Goal: Task Accomplishment & Management: Use online tool/utility

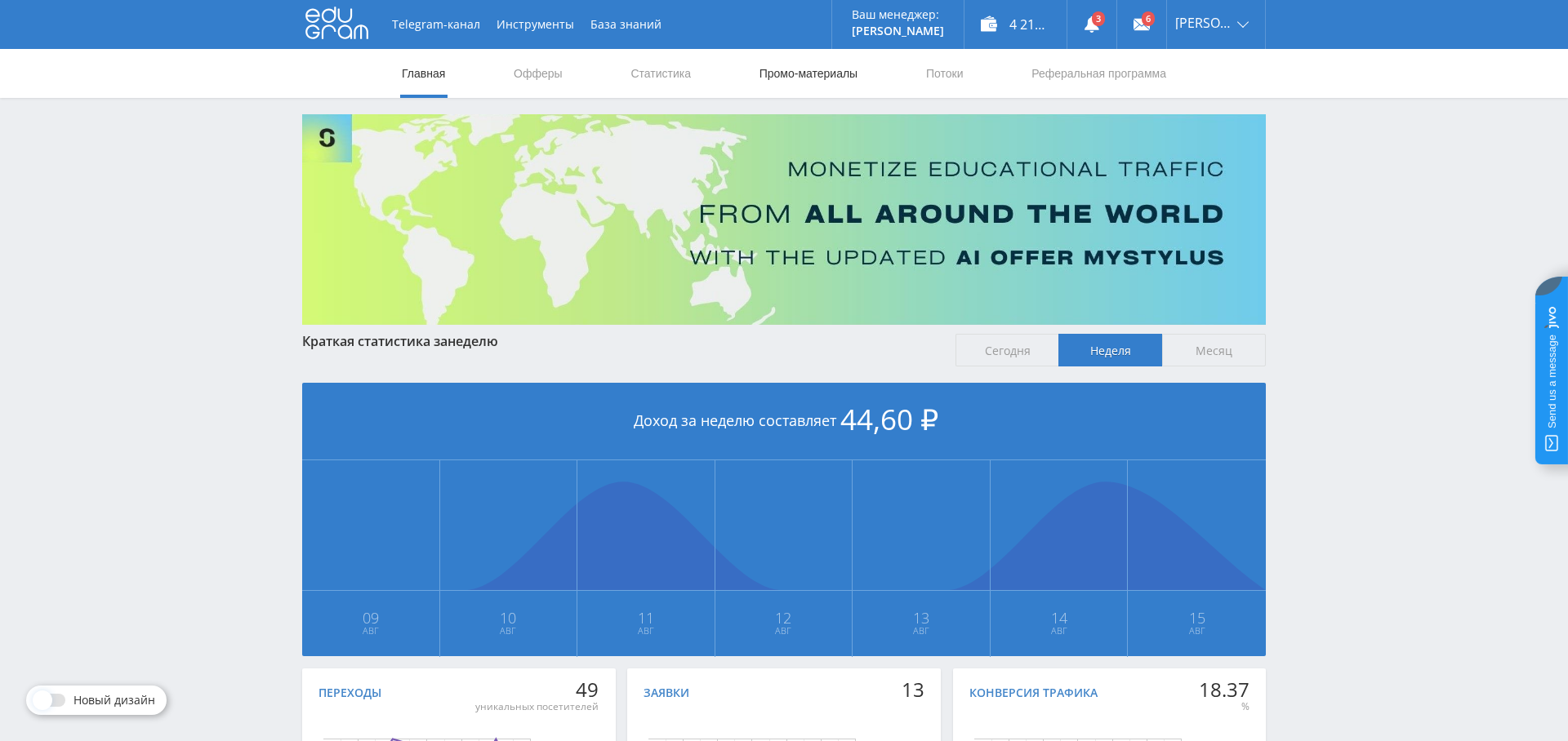
click at [778, 75] on link "Промо-материалы" at bounding box center [808, 73] width 101 height 49
select select "2"
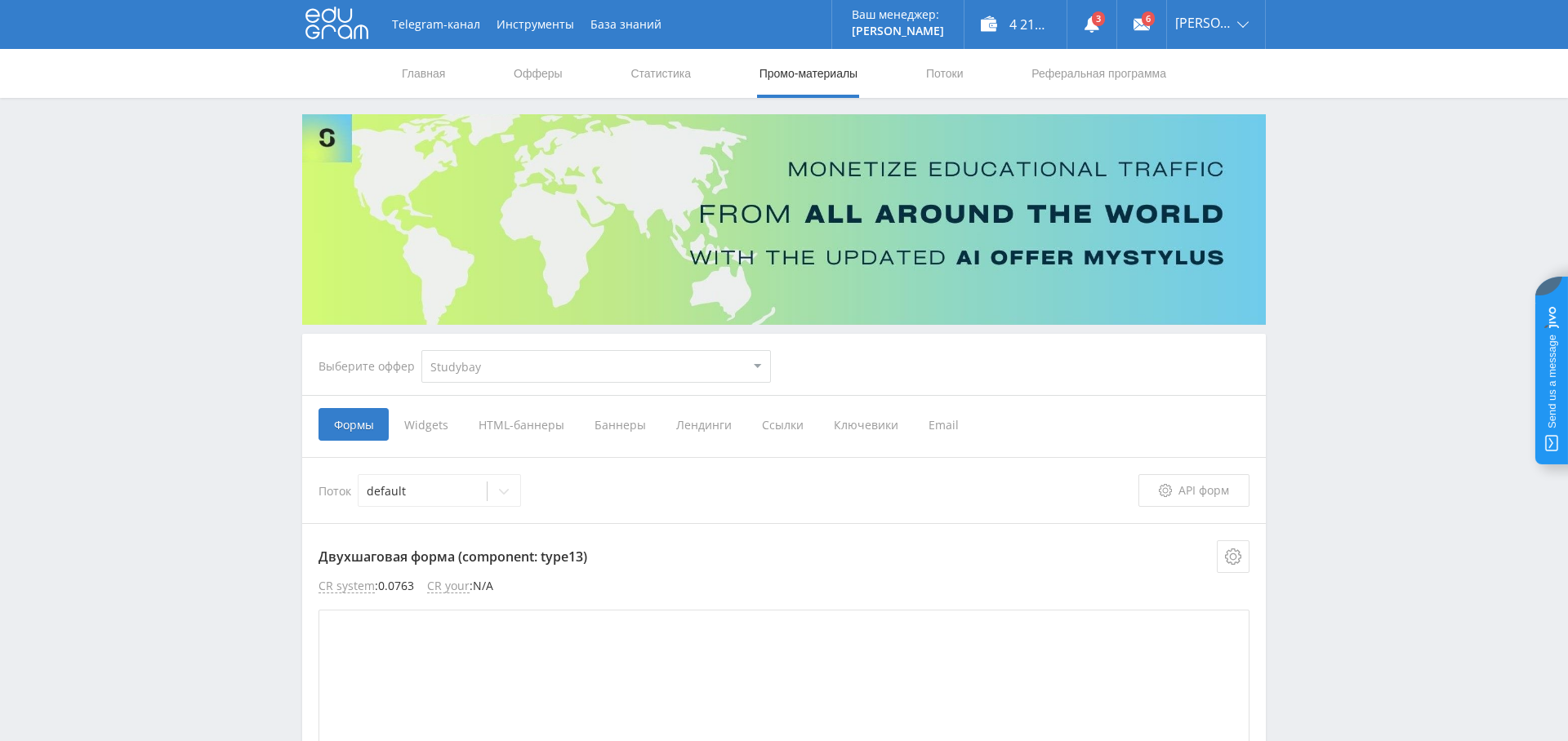
click at [655, 369] on select "MyStylus MyStylus - Revshare Кампус AI Studybay Автор24 Studybay [GEOGRAPHIC_DA…" at bounding box center [596, 366] width 349 height 32
select select "341"
click at [422, 350] on select "MyStylus MyStylus - Revshare Кампус AI Studybay Автор24 Studybay [GEOGRAPHIC_DA…" at bounding box center [596, 366] width 349 height 32
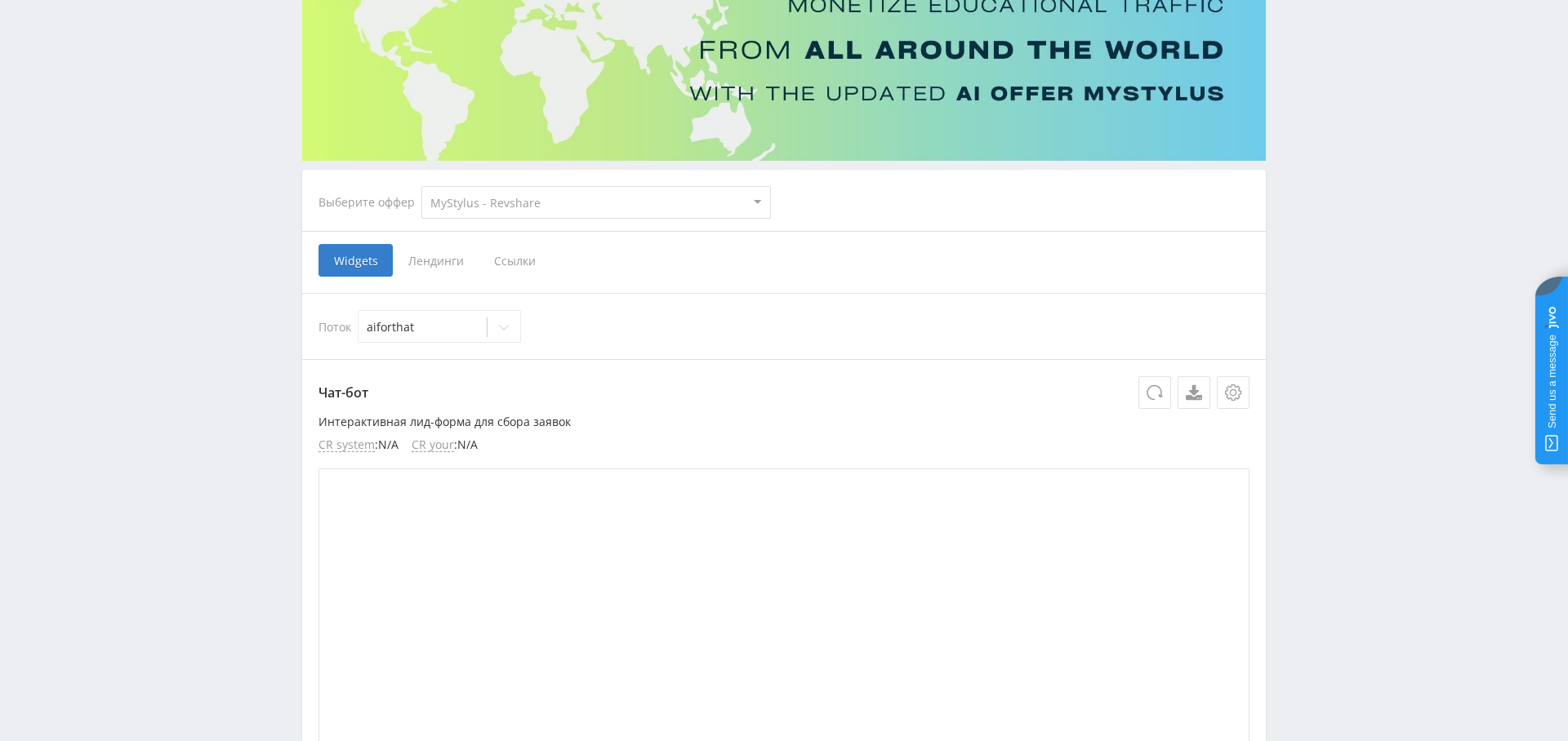
scroll to position [202, 0]
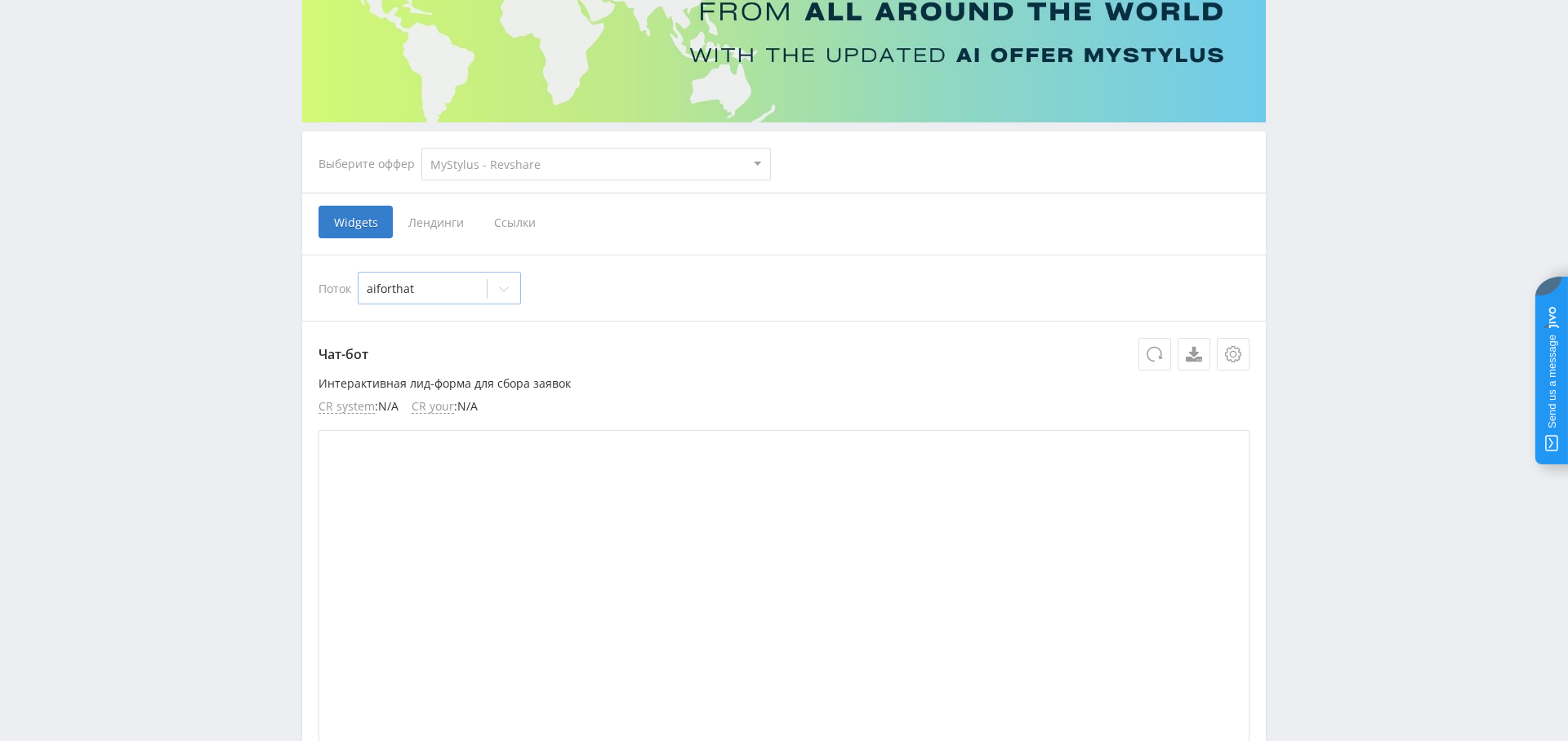
click at [459, 285] on div at bounding box center [422, 289] width 112 height 16
click at [701, 292] on div "Поток aiforthat" at bounding box center [784, 288] width 931 height 32
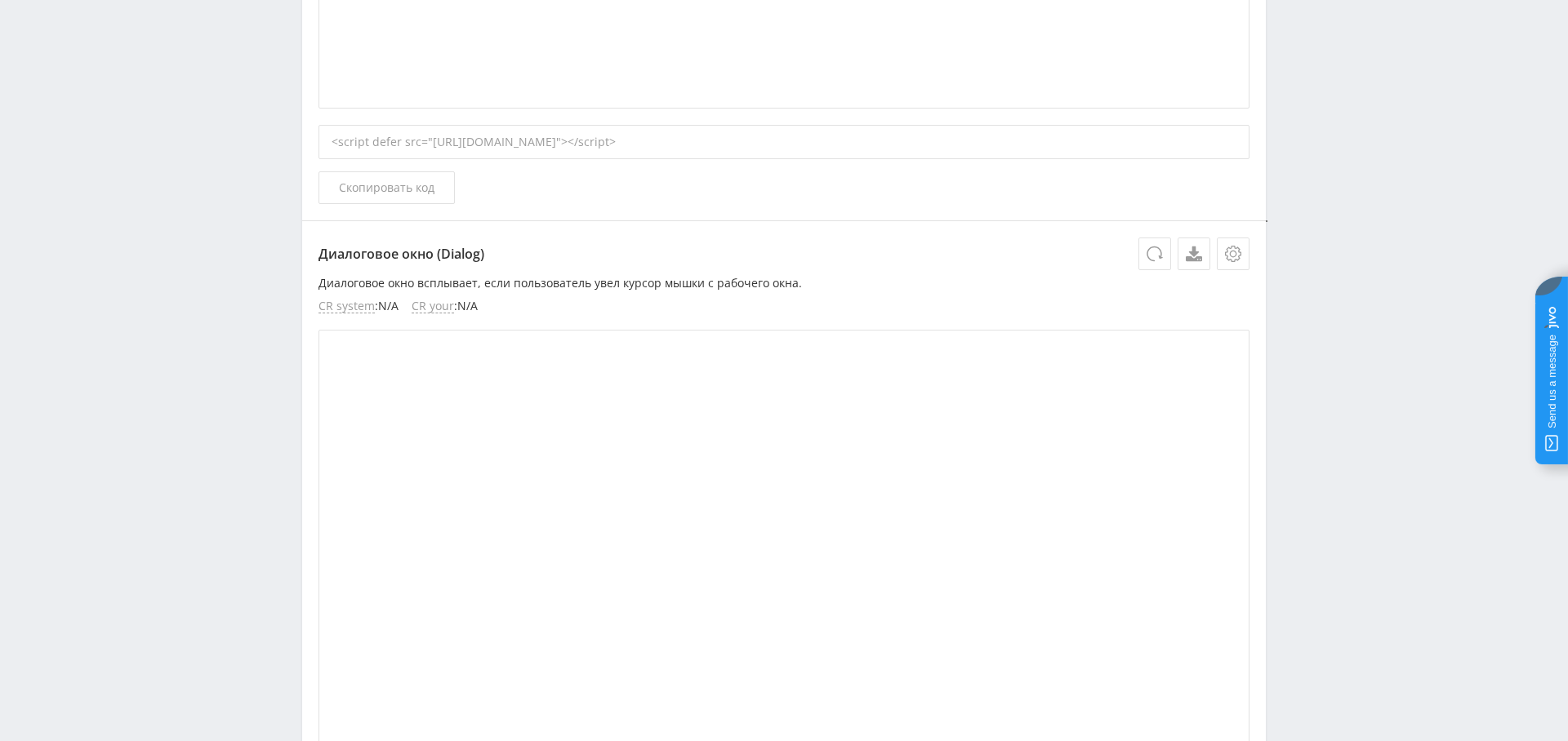
scroll to position [0, 0]
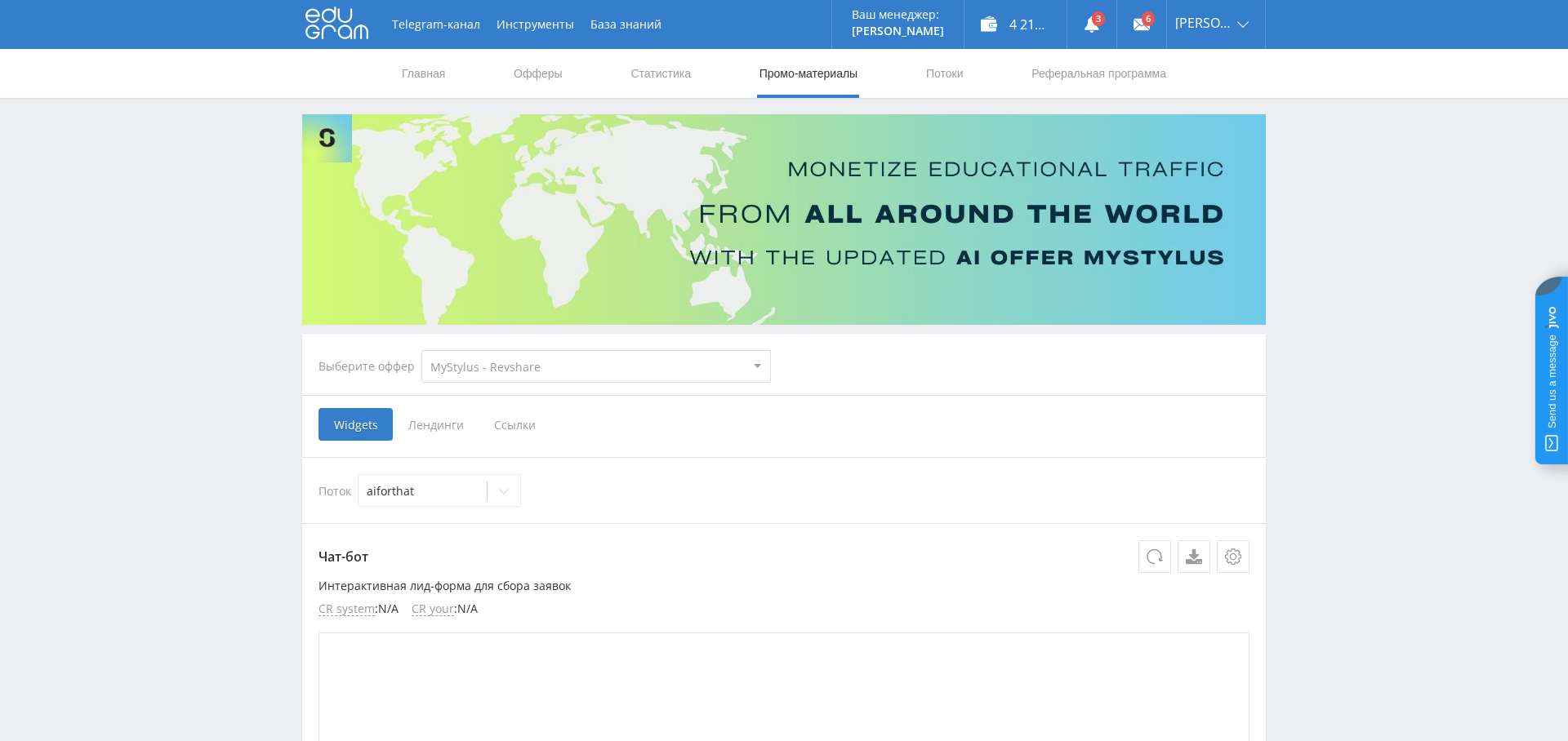
click at [530, 385] on div "Выберите оффер MyStylus MyStylus - Revshare Кампус AI Studybay Автор24 Studybay…" at bounding box center [544, 367] width 478 height 59
click at [535, 369] on select "MyStylus MyStylus - Revshare Кампус AI Studybay Автор24 Studybay [GEOGRAPHIC_DA…" at bounding box center [596, 366] width 349 height 32
select select "339"
click at [422, 350] on select "MyStylus MyStylus - Revshare Кампус AI Studybay Автор24 Studybay [GEOGRAPHIC_DA…" at bounding box center [596, 366] width 349 height 32
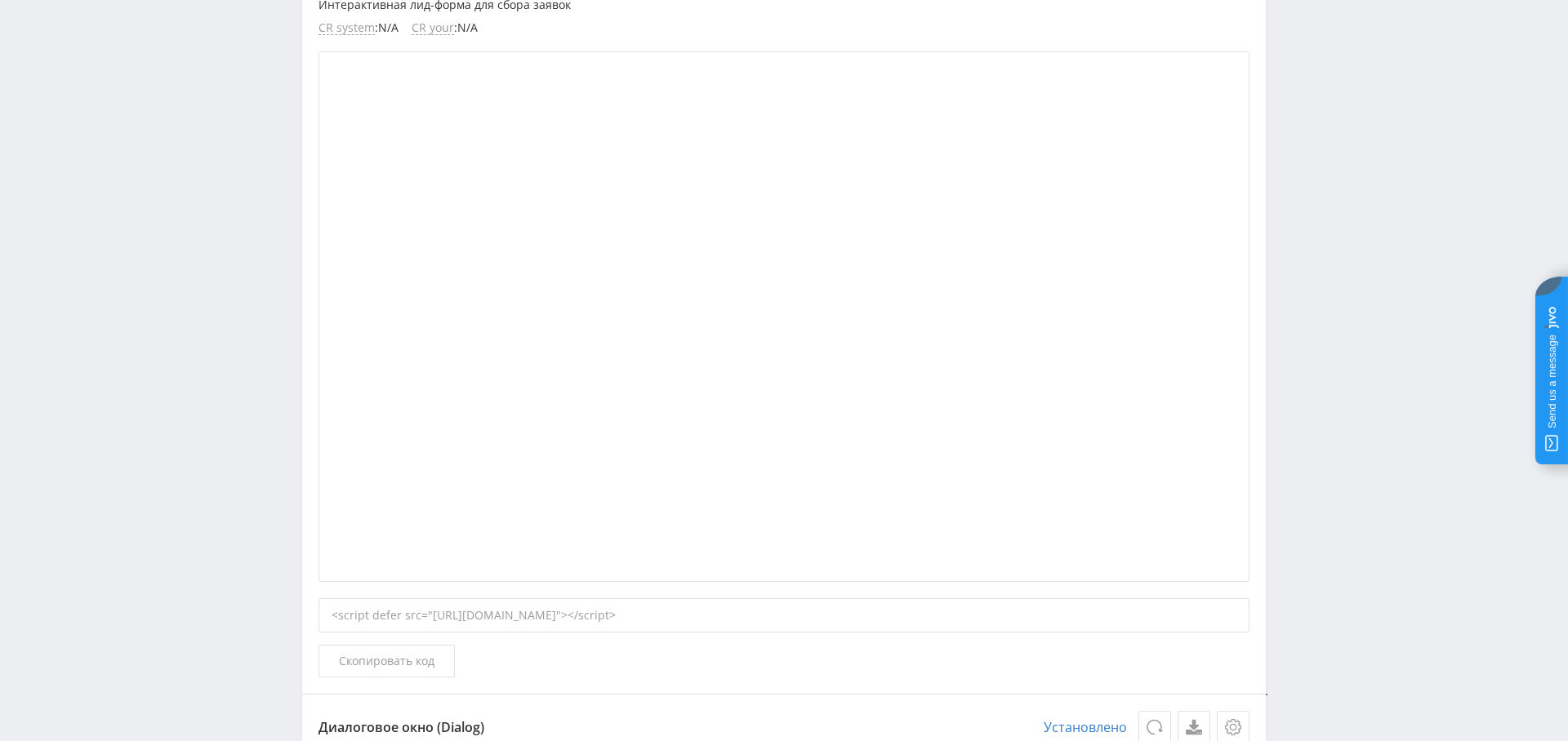
scroll to position [320, 0]
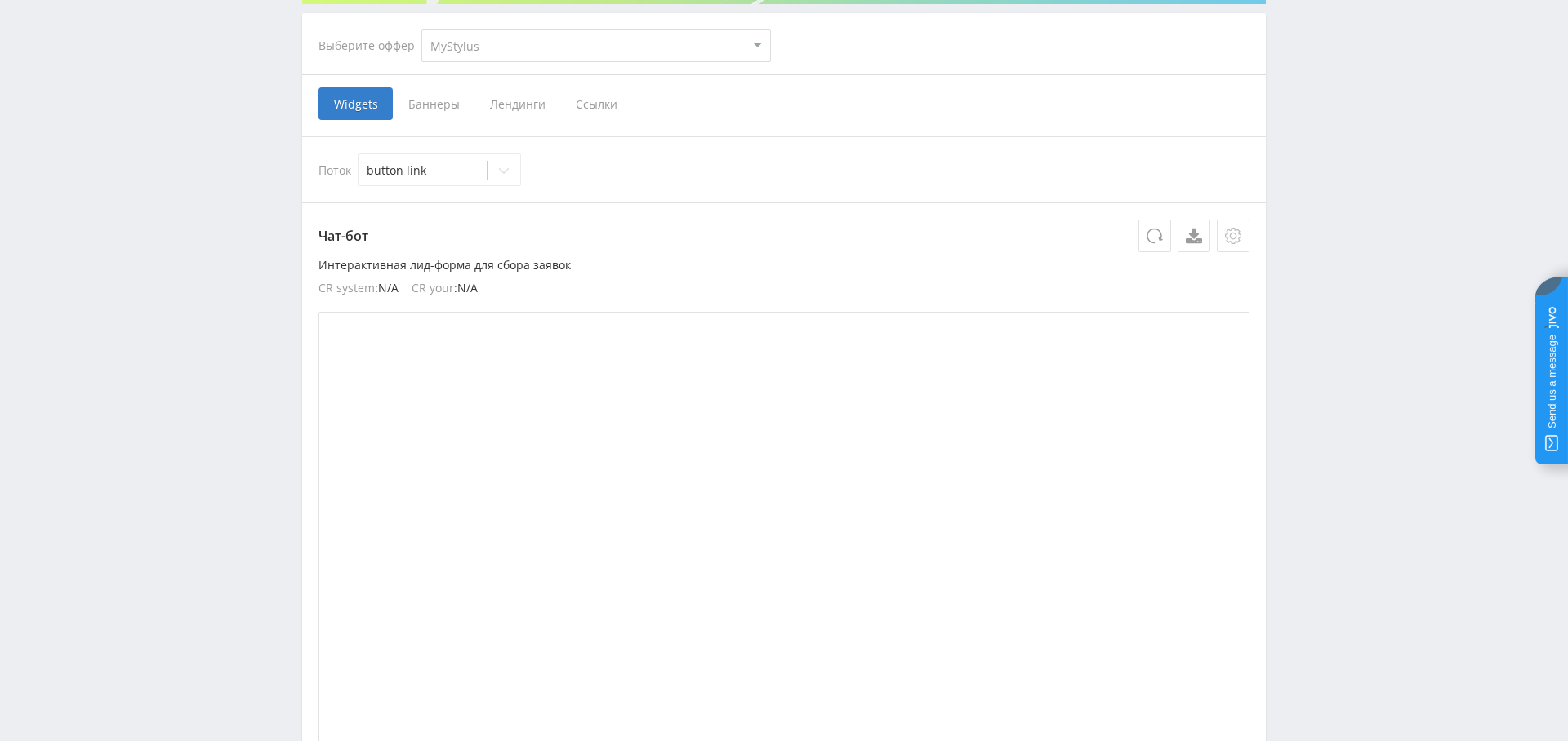
click at [1229, 236] on icon at bounding box center [1233, 235] width 16 height 16
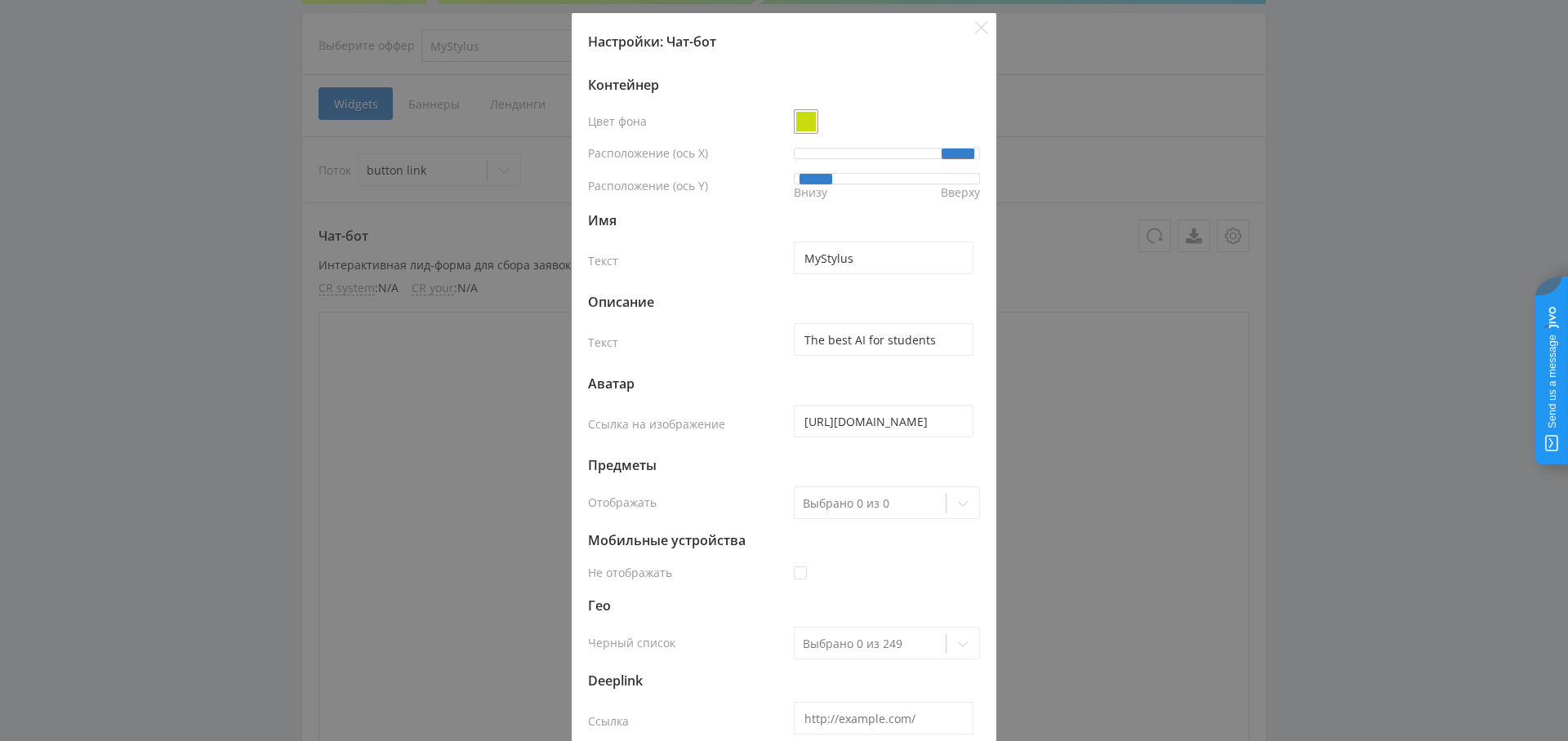
click at [810, 125] on span at bounding box center [805, 121] width 24 height 24
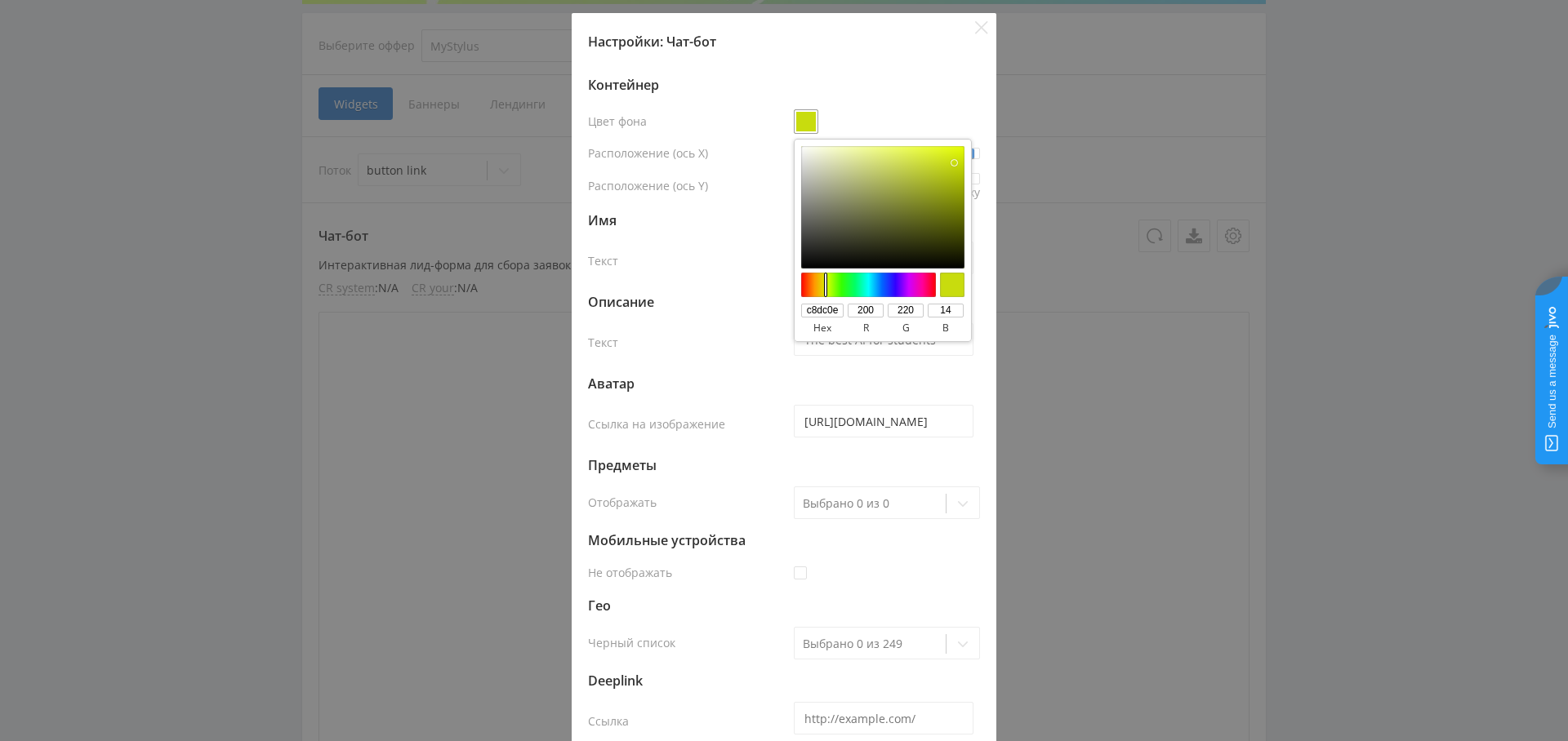
type input "#73793f"
type input "73793f"
type input "115"
type input "121"
type input "63"
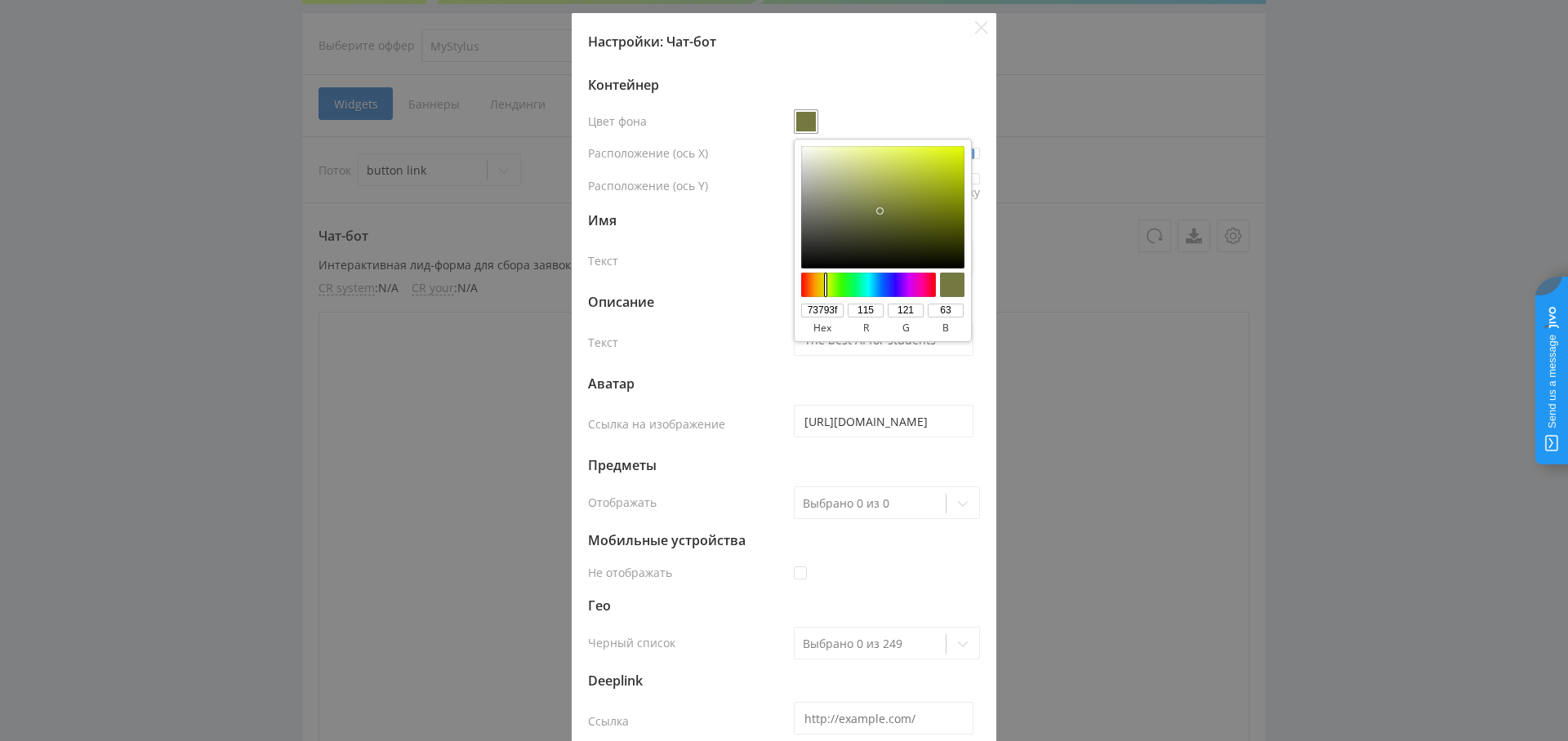
type input "#757a42"
type input "757a42"
type input "117"
type input "122"
type input "66"
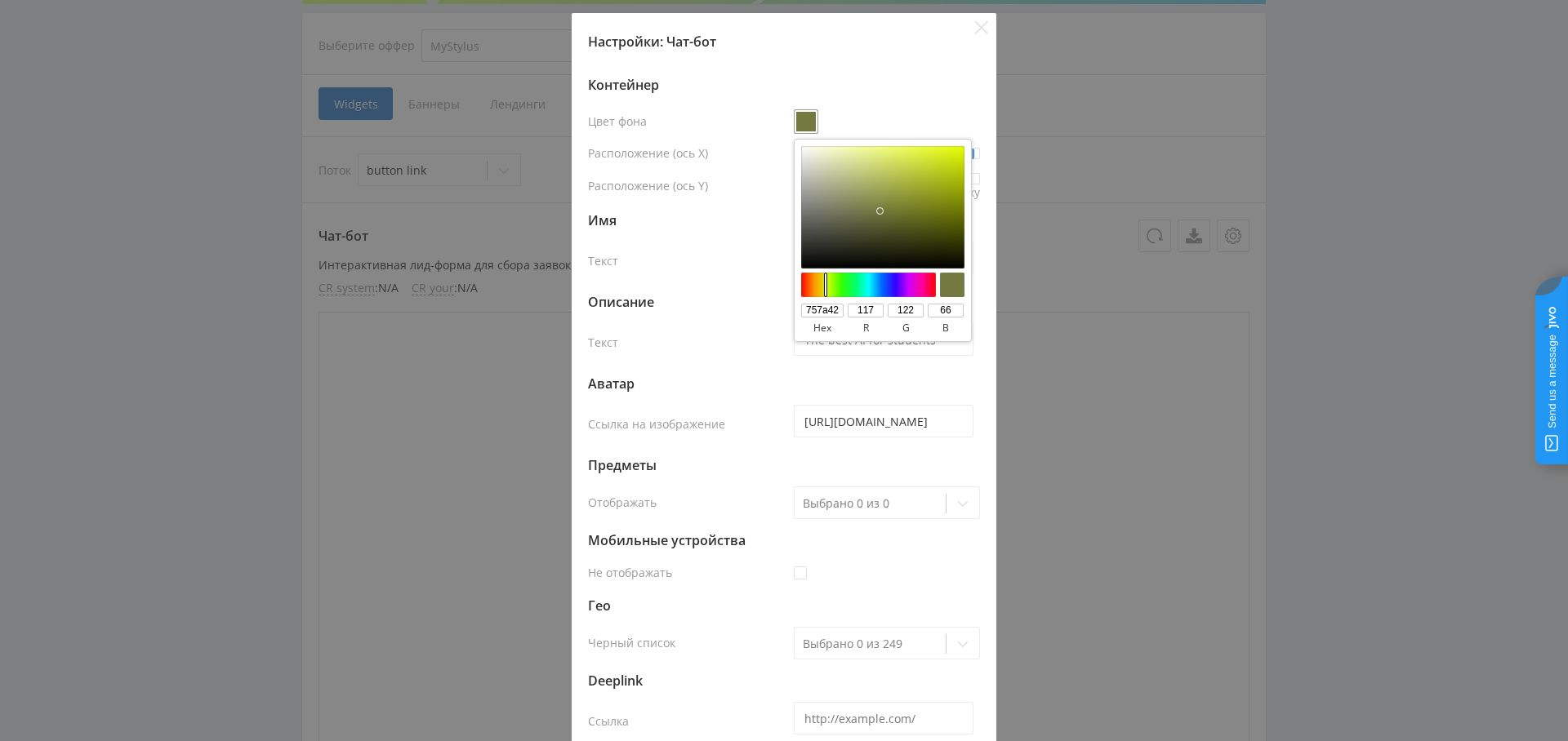
type input "#777c46"
type input "777c46"
type input "119"
type input "124"
type input "70"
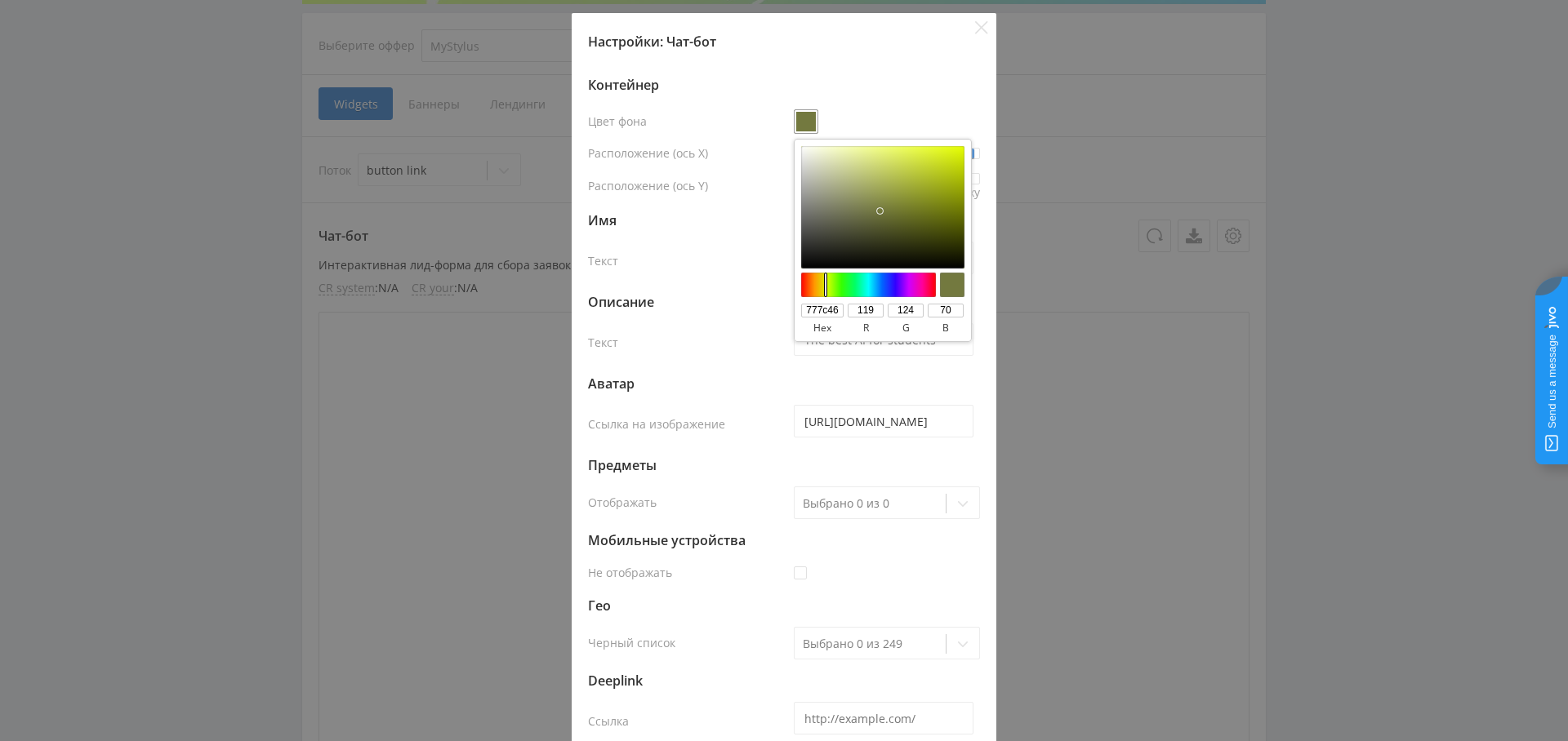
type input "#797e4b"
type input "797e4b"
type input "121"
type input "126"
type input "75"
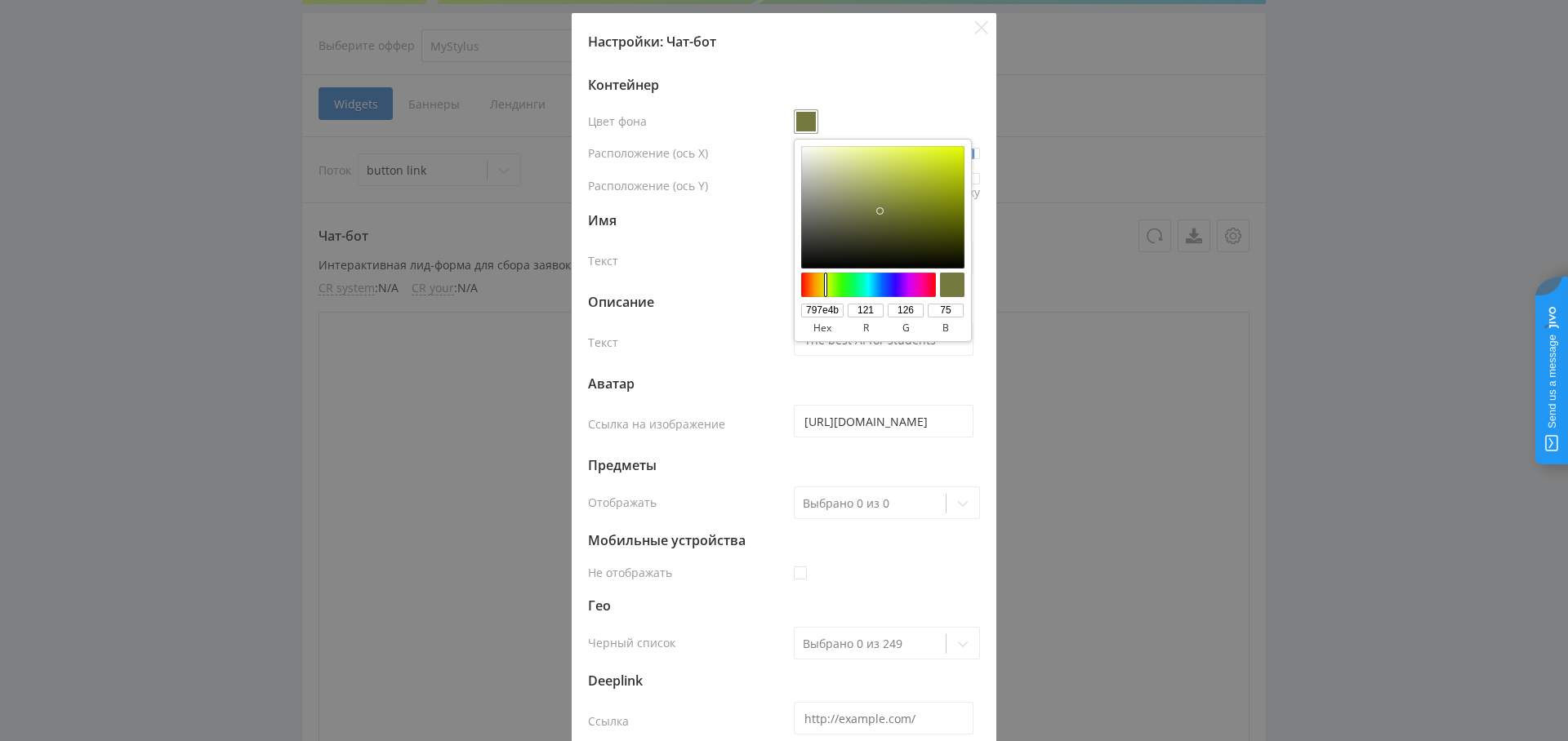
type input "#787c50"
type input "787c50"
type input "120"
type input "124"
type input "80"
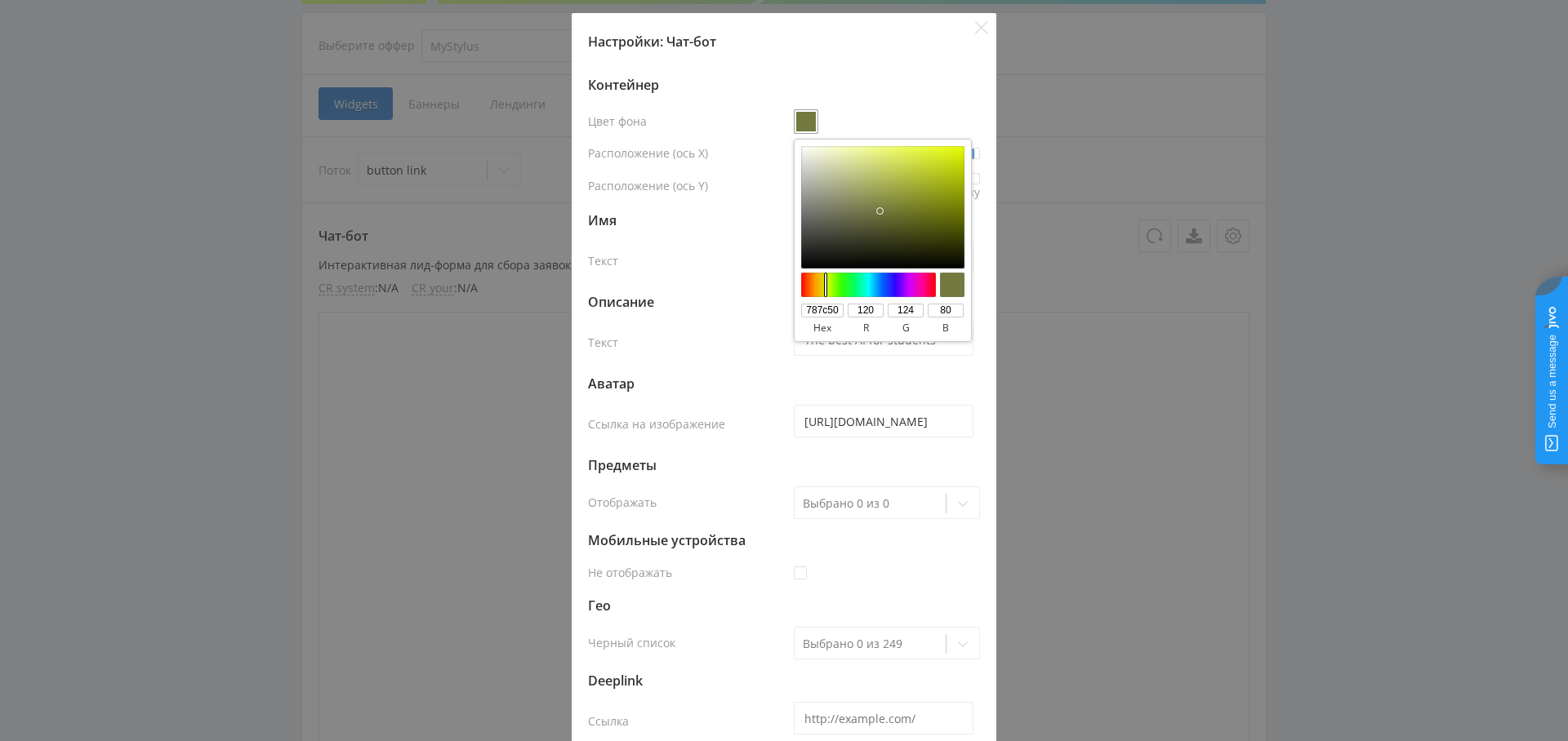
type input "#787c56"
type input "787c56"
type input "86"
type input "#777a5a"
type input "777a5a"
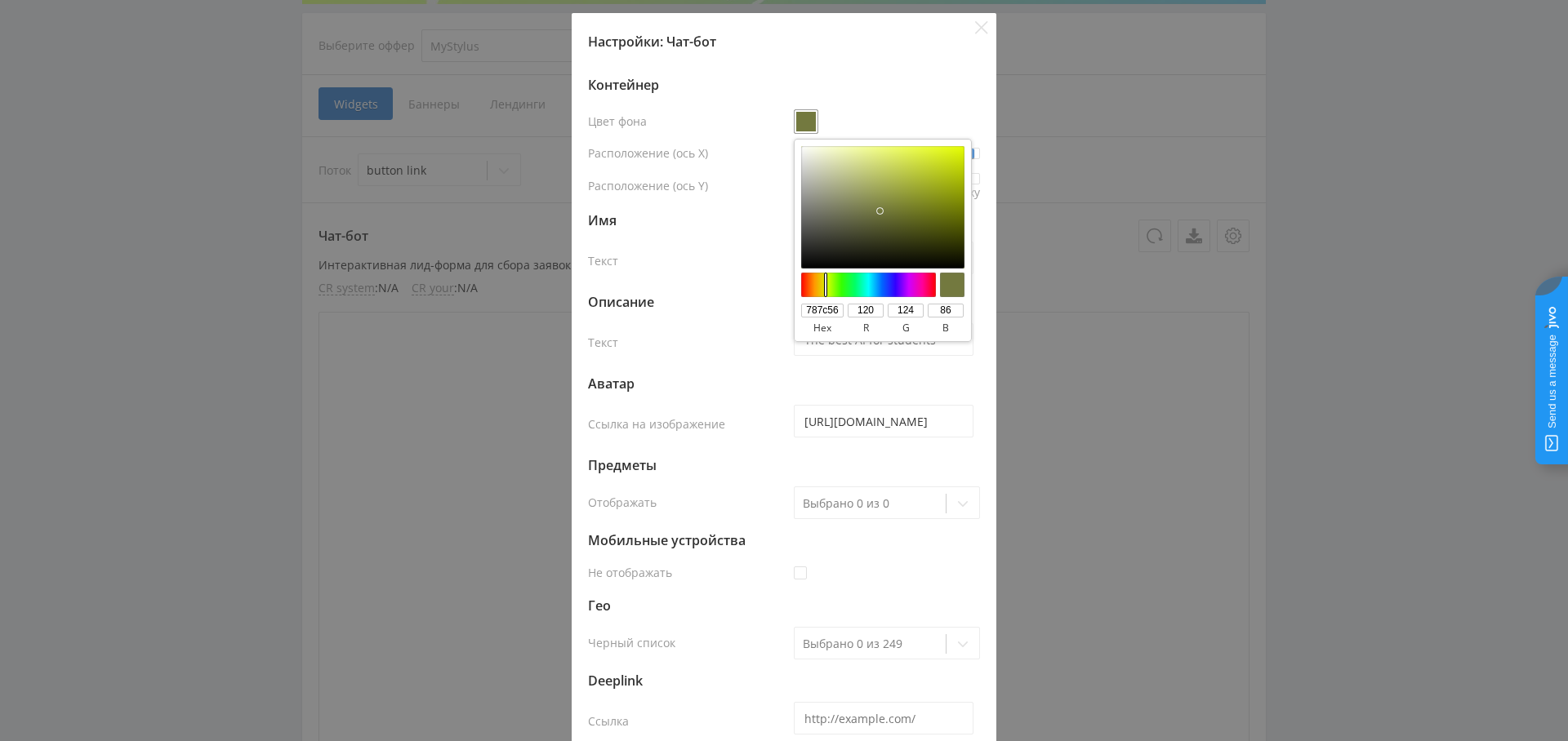
type input "119"
type input "122"
type input "90"
type input "#74775b"
type input "74775b"
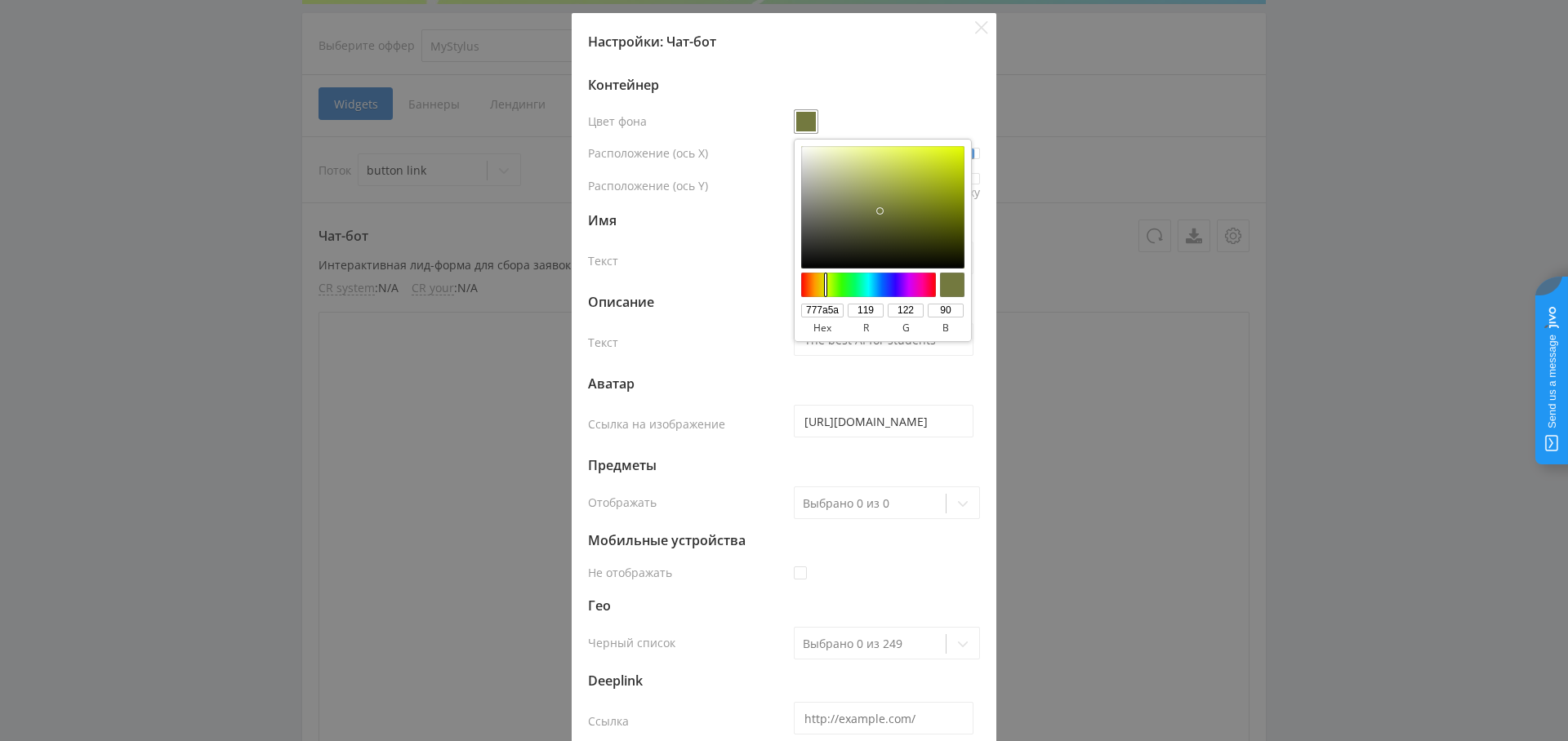
type input "116"
type input "119"
type input "91"
type input "#6c6e57"
type input "6c6e57"
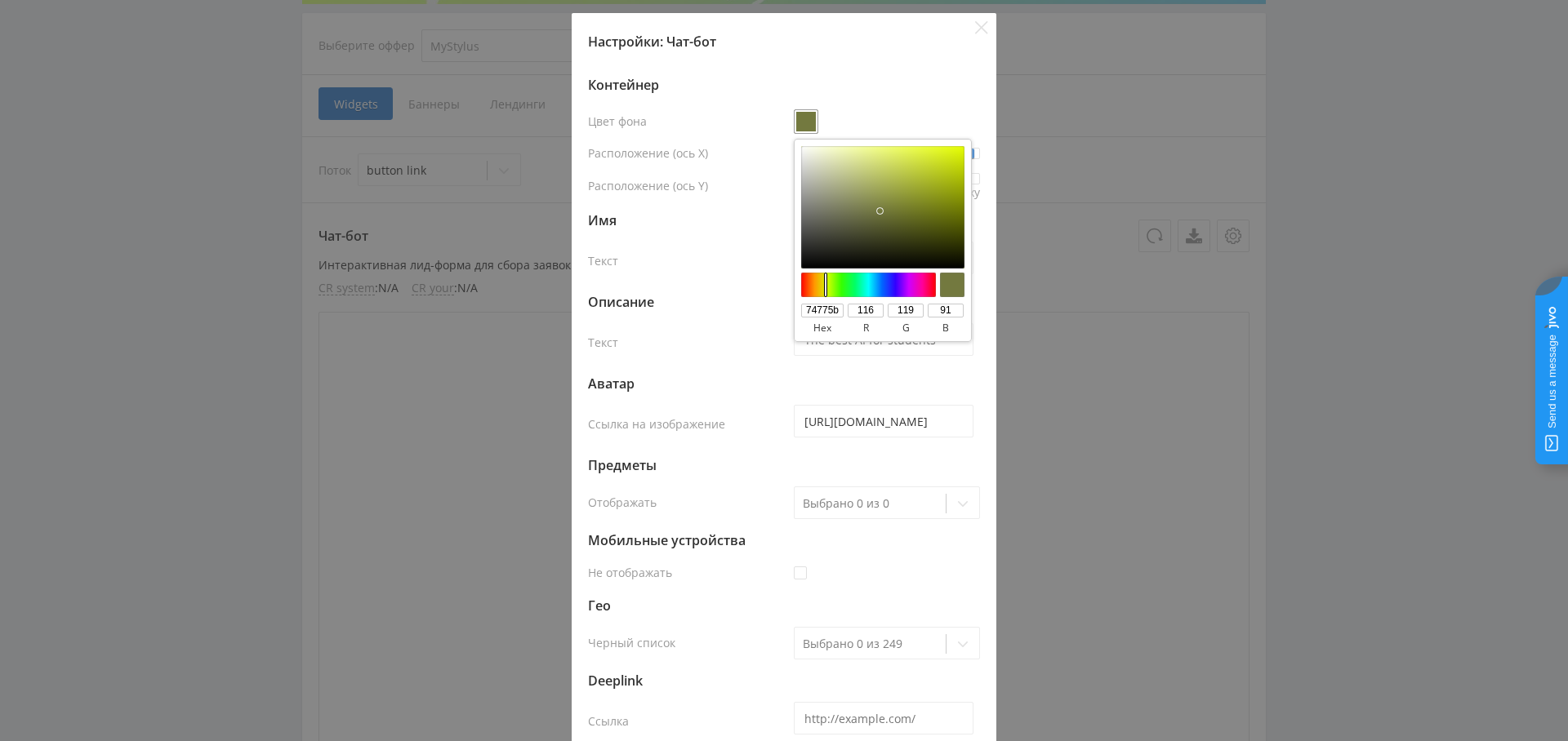
type input "108"
type input "110"
type input "87"
type input "#616350"
type input "616350"
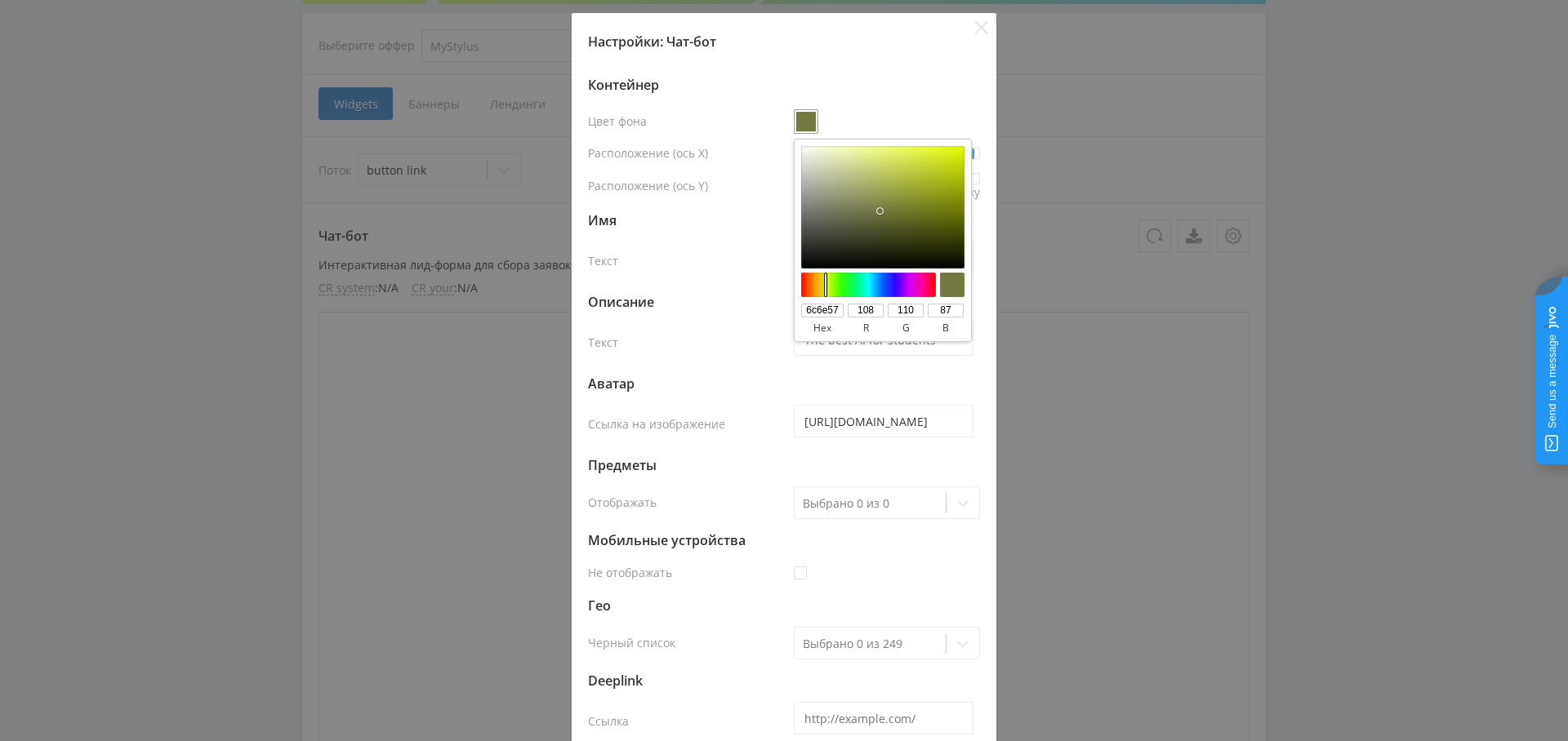
type input "97"
type input "99"
type input "80"
type input "#575849"
type input "575849"
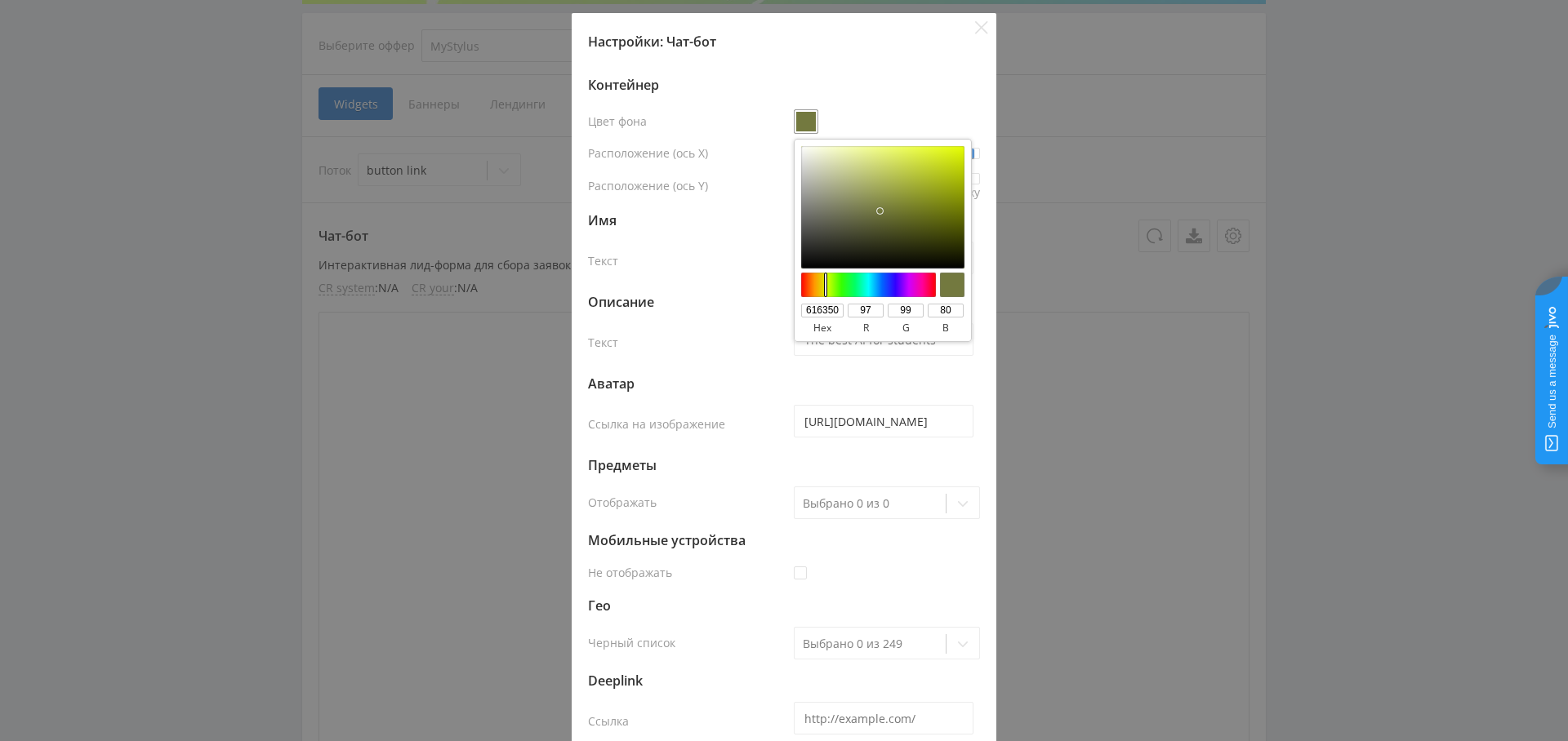
type input "87"
type input "88"
type input "73"
type input "#545546"
type input "545546"
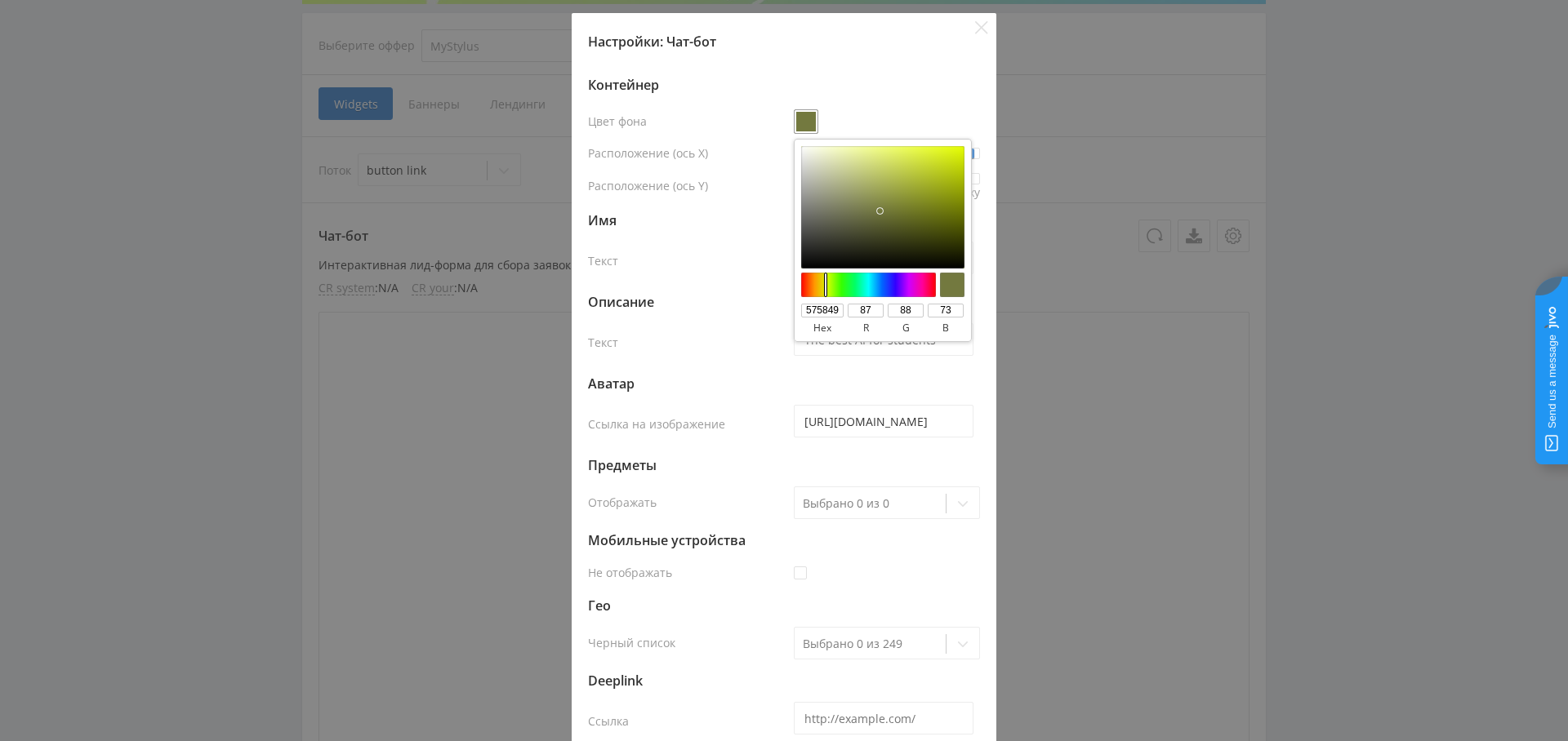
type input "84"
type input "85"
type input "70"
type input "#4b4d41"
type input "4b4d41"
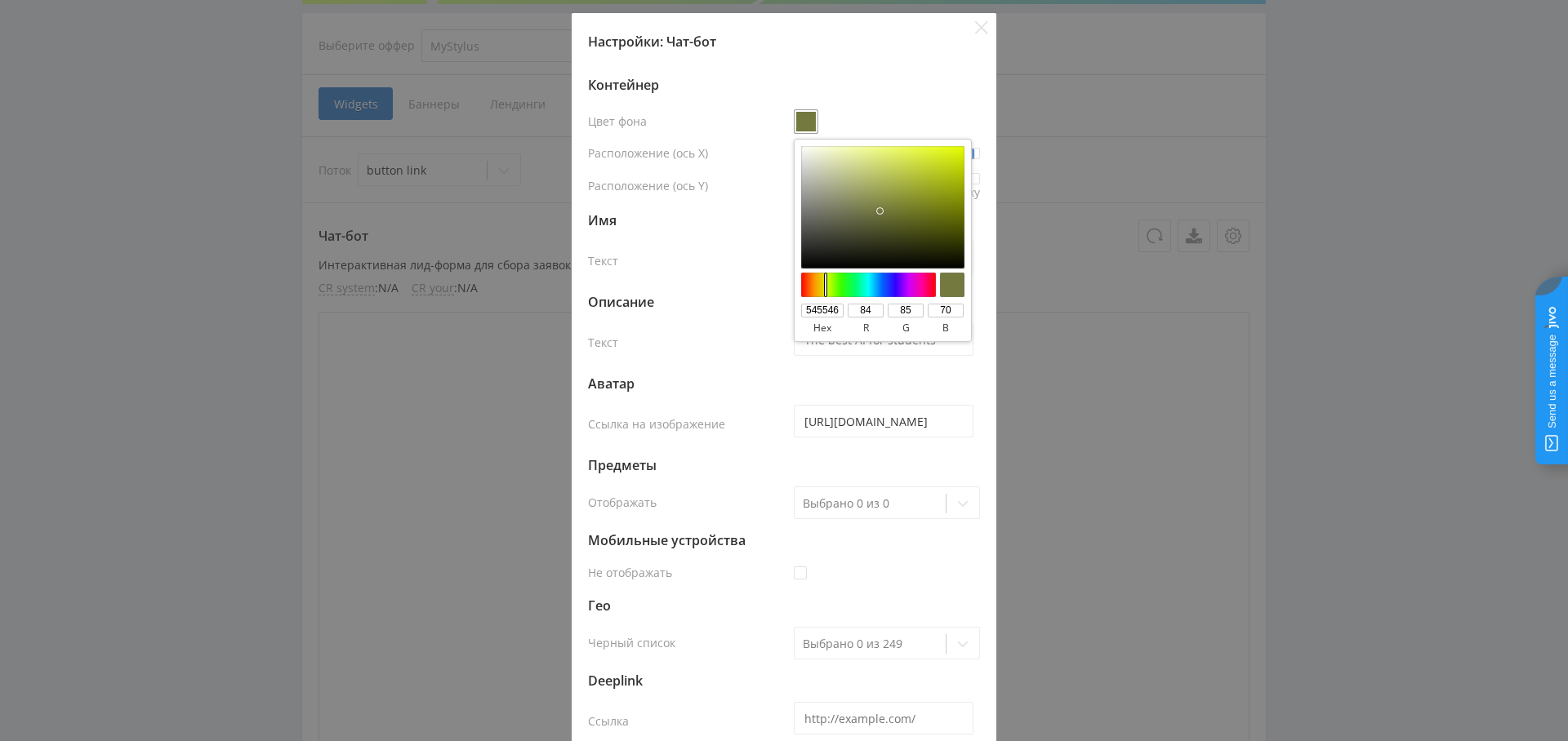
type input "75"
type input "77"
type input "65"
type input "#414239"
type input "414239"
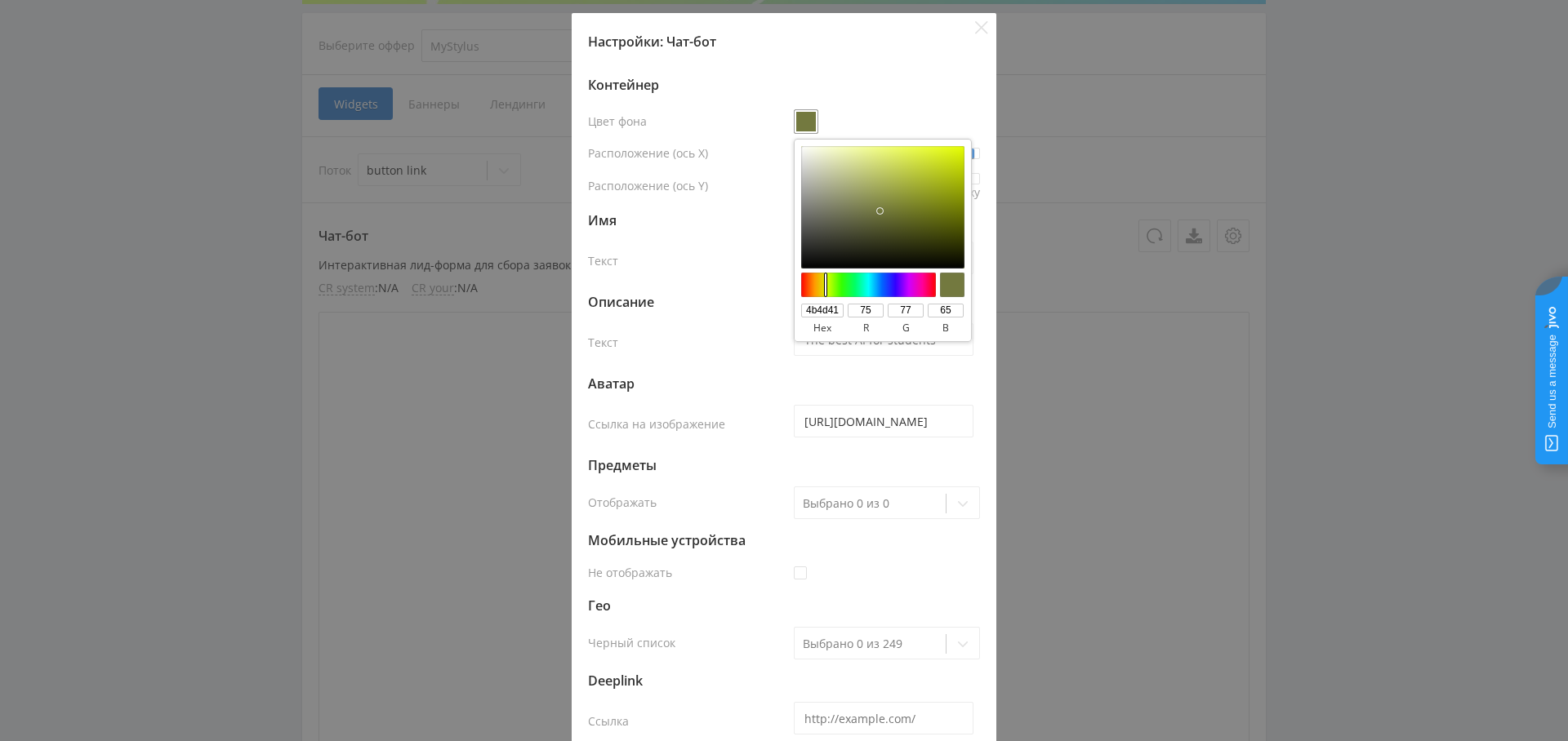
type input "65"
type input "66"
type input "57"
type input "#3e3f36"
type input "3e3f36"
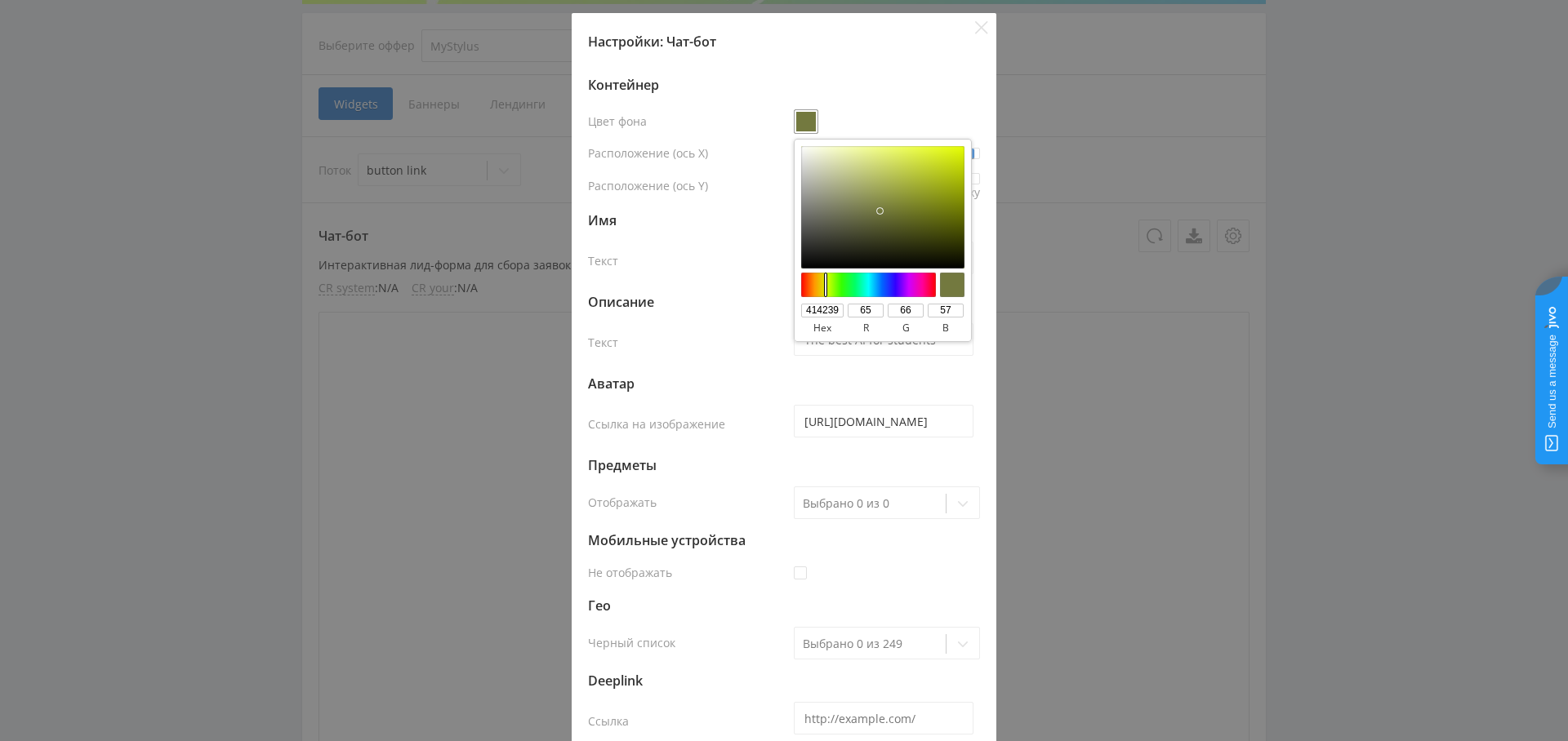
type input "62"
type input "63"
type input "54"
type input "#36362f"
type input "36362f"
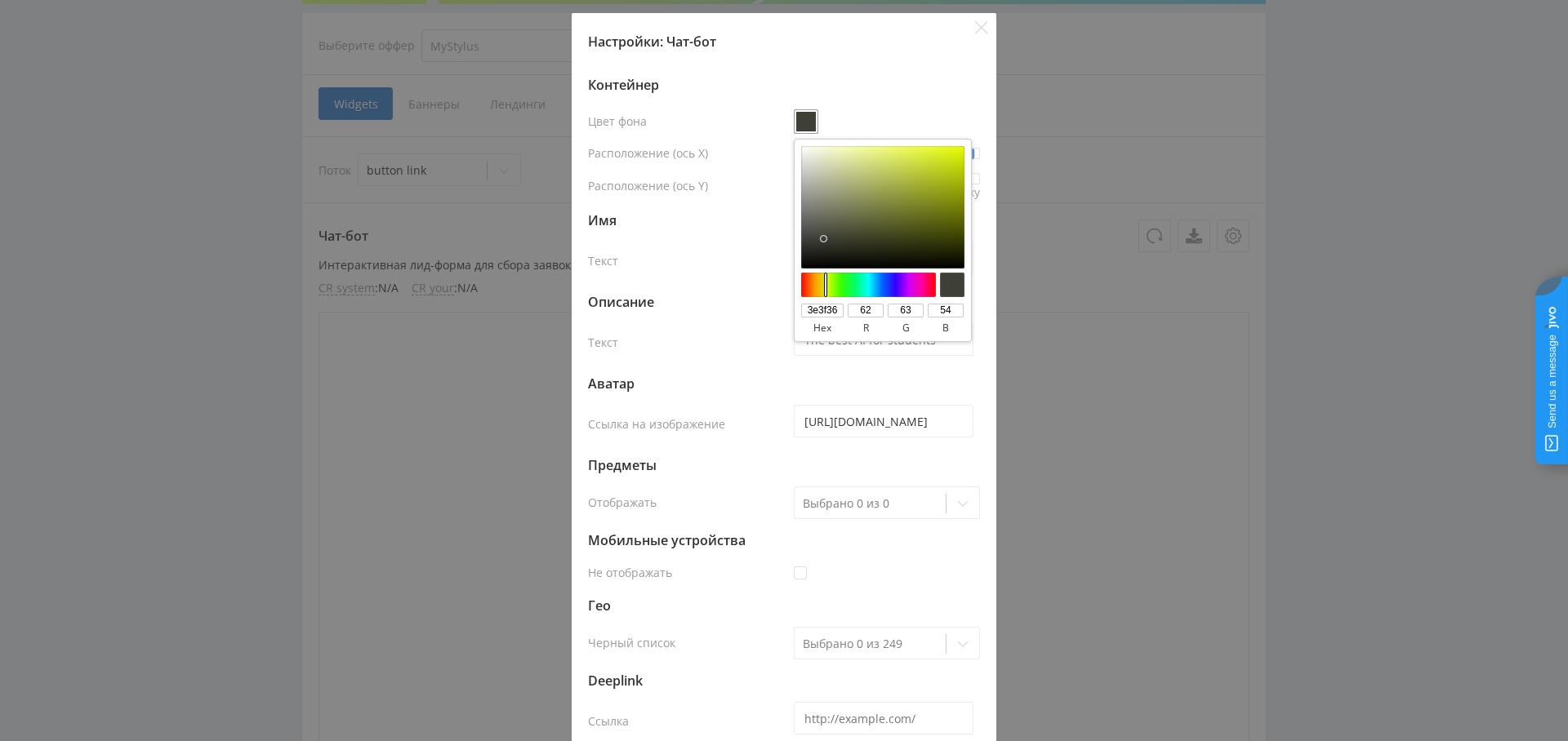
type input "54"
type input "47"
type input "#373831"
type input "373831"
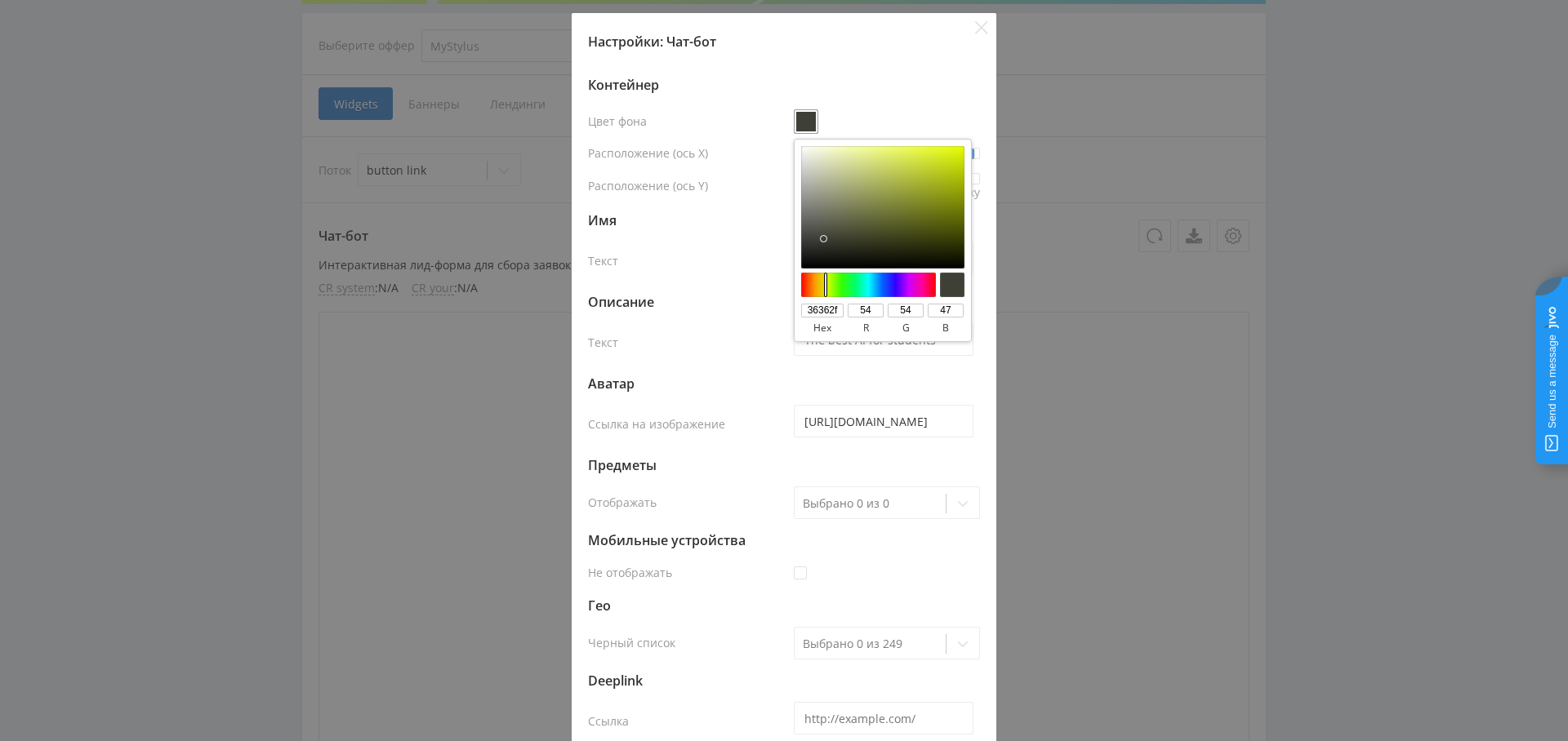
type input "55"
type input "56"
type input "49"
drag, startPoint x: 879, startPoint y: 209, endPoint x: 862, endPoint y: 240, distance: 35.4
click at [821, 241] on div at bounding box center [883, 207] width 163 height 123
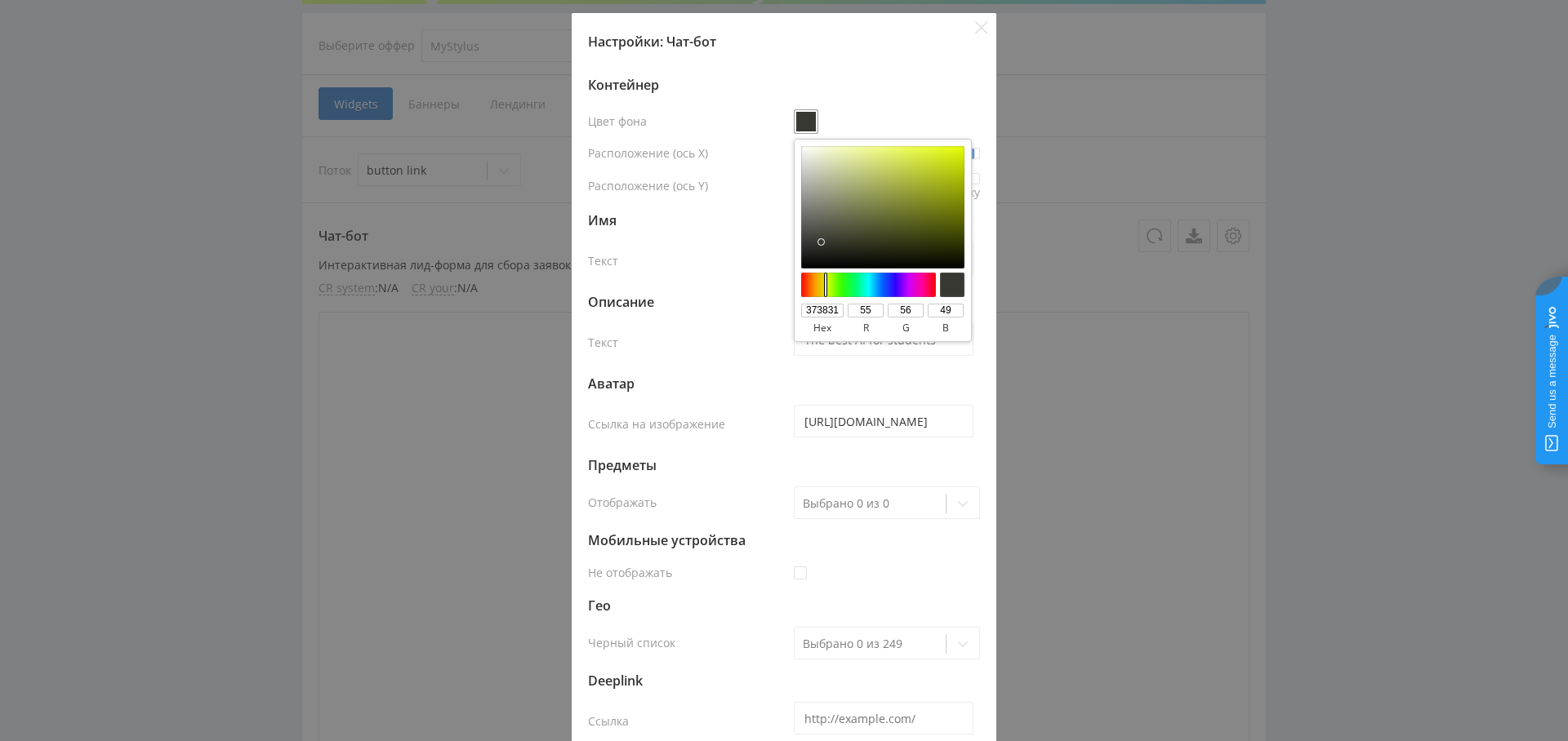
scroll to position [431, 0]
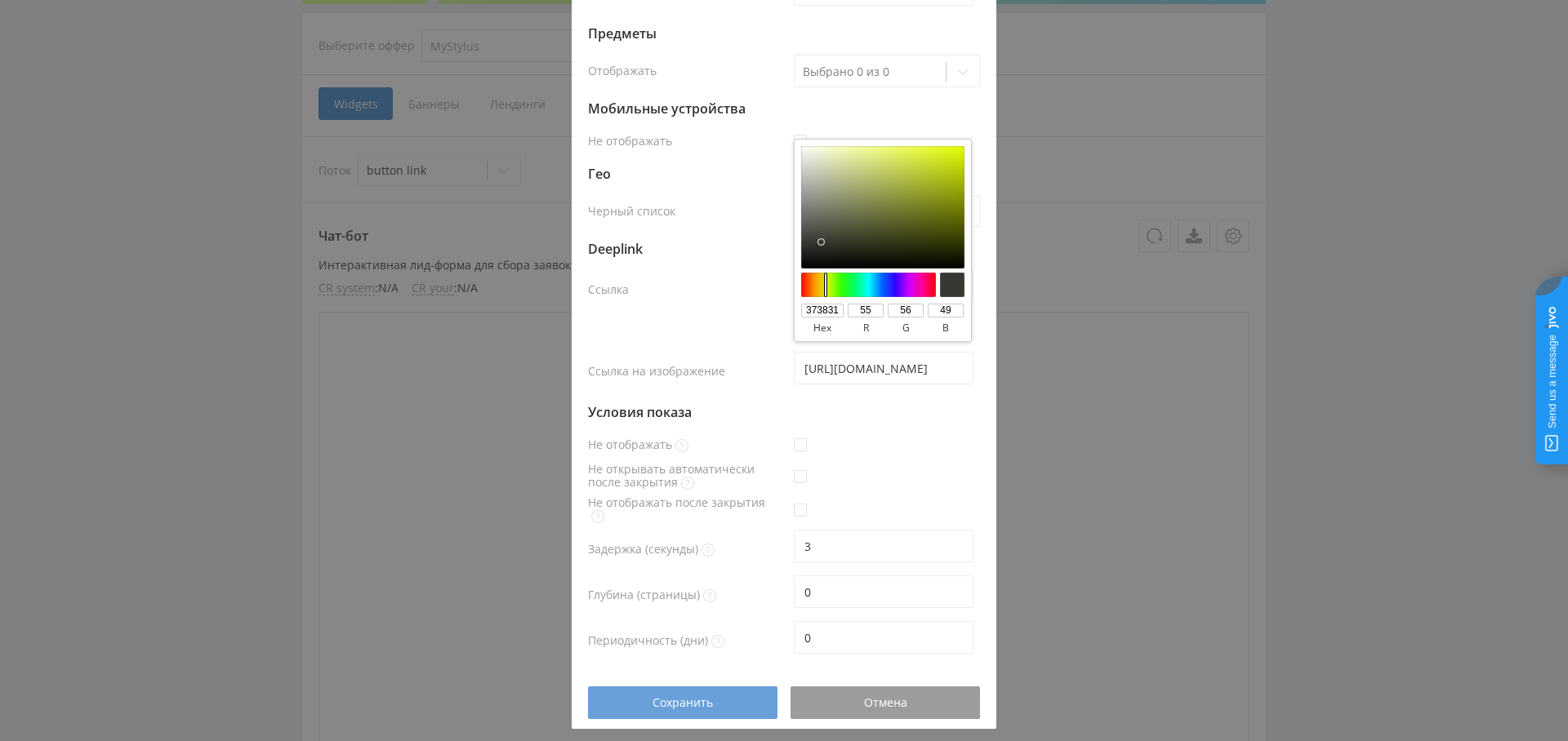
drag, startPoint x: 695, startPoint y: 692, endPoint x: 668, endPoint y: 703, distance: 29.2
click at [695, 692] on button "Сохранить" at bounding box center [683, 703] width 190 height 32
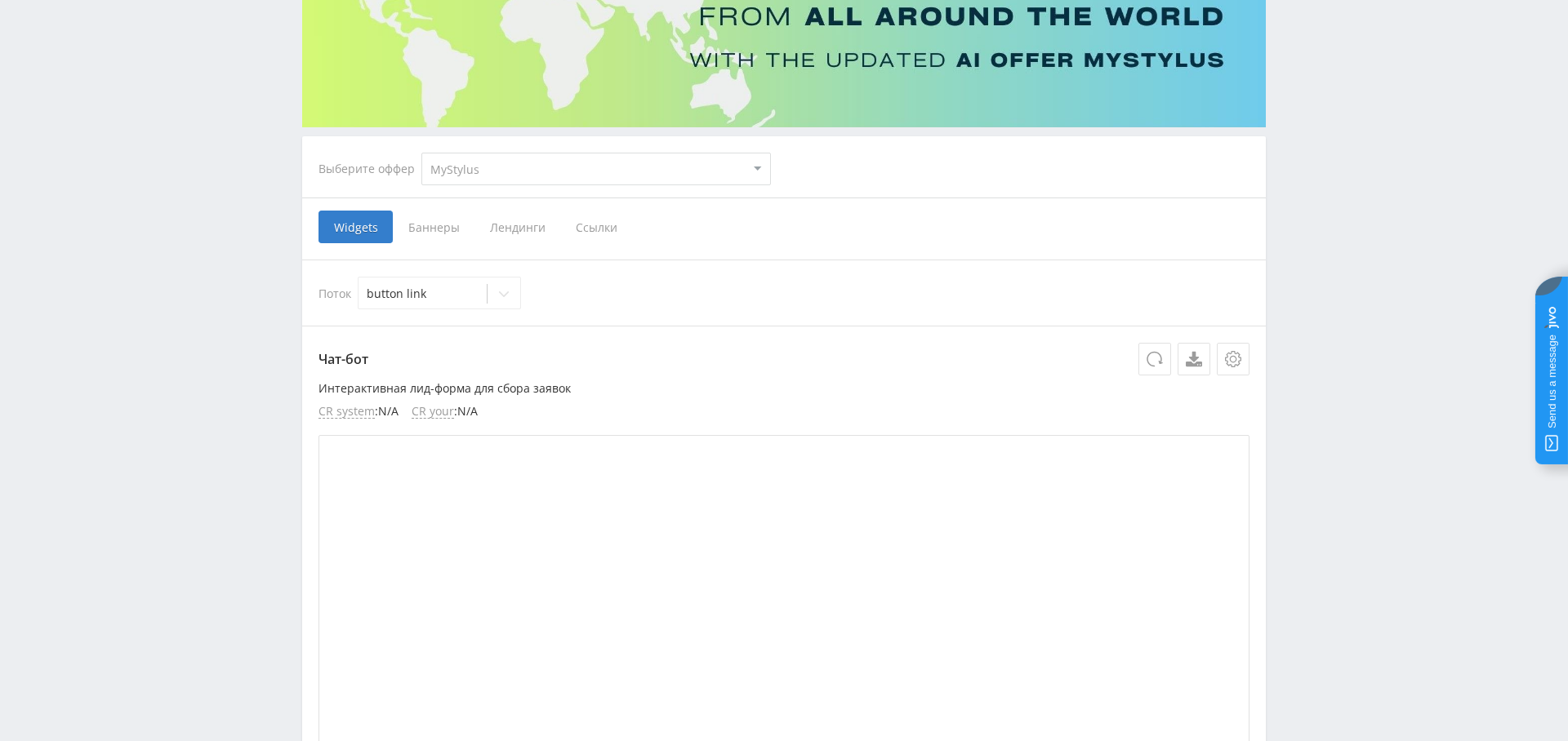
scroll to position [144, 0]
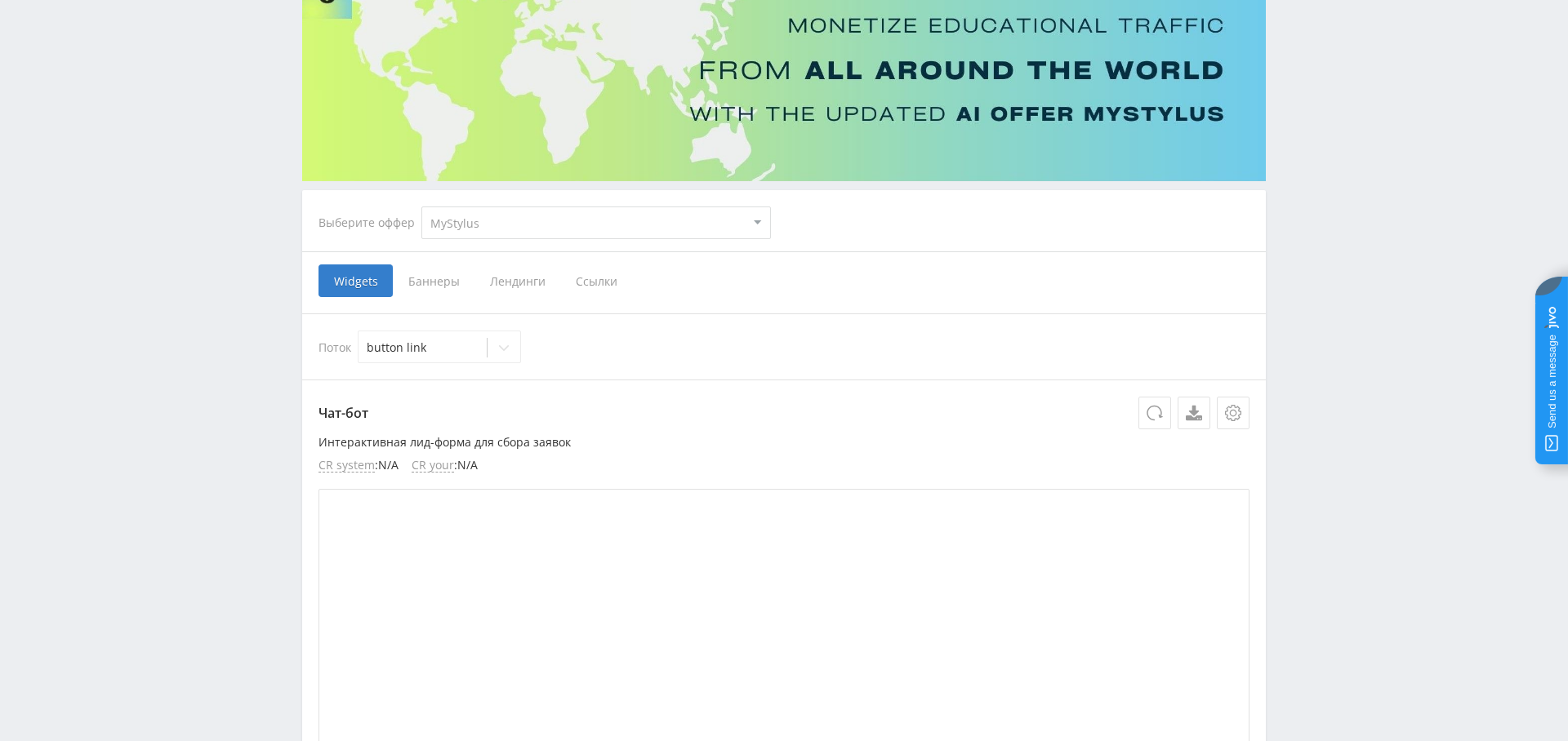
click at [442, 283] on span "Баннеры" at bounding box center [433, 280] width 81 height 32
click at [0, 0] on input "Баннеры" at bounding box center [0, 0] width 0 height 0
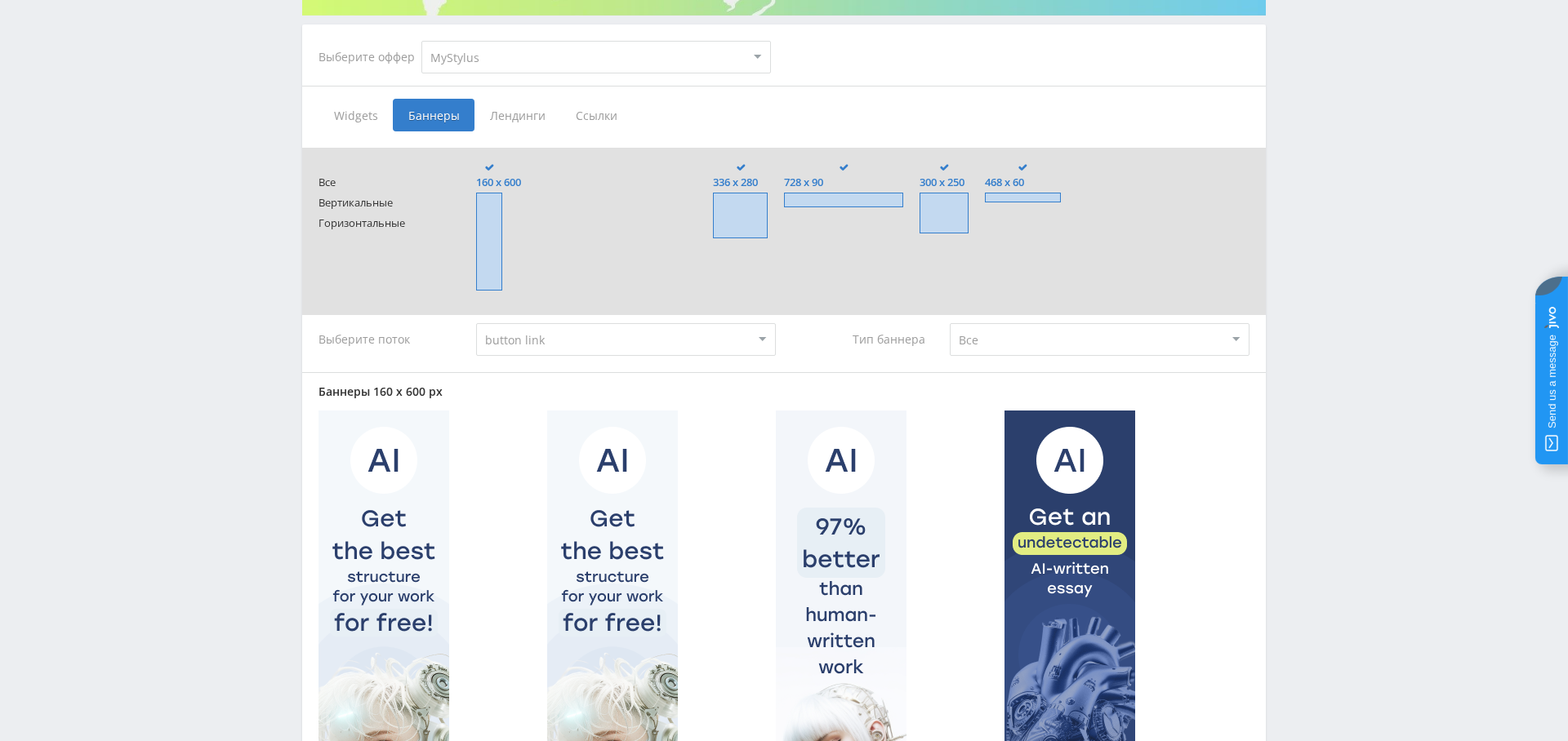
scroll to position [305, 0]
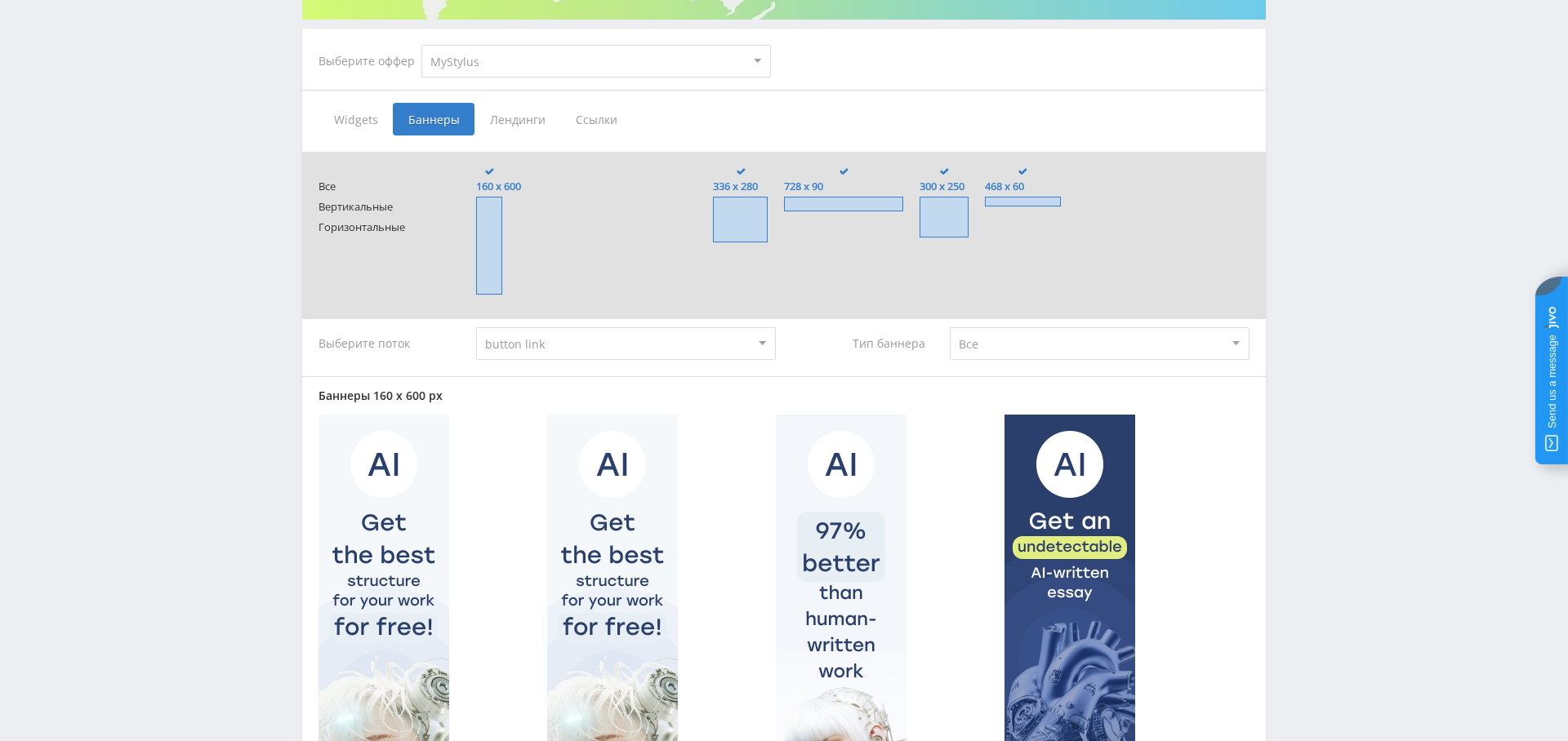
click at [595, 113] on span "Ссылки" at bounding box center [596, 119] width 73 height 32
click at [0, 0] on input "Ссылки" at bounding box center [0, 0] width 0 height 0
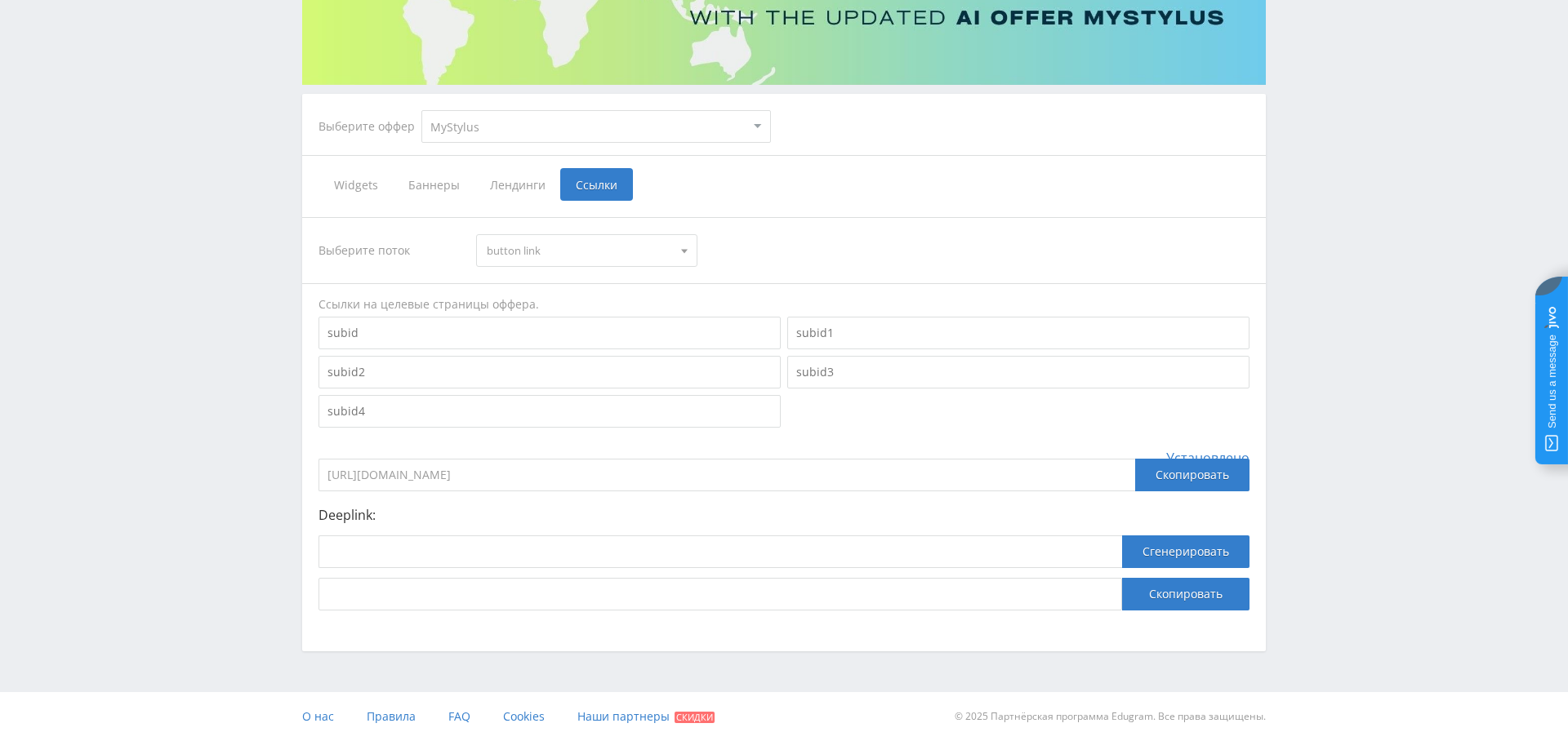
scroll to position [238, 0]
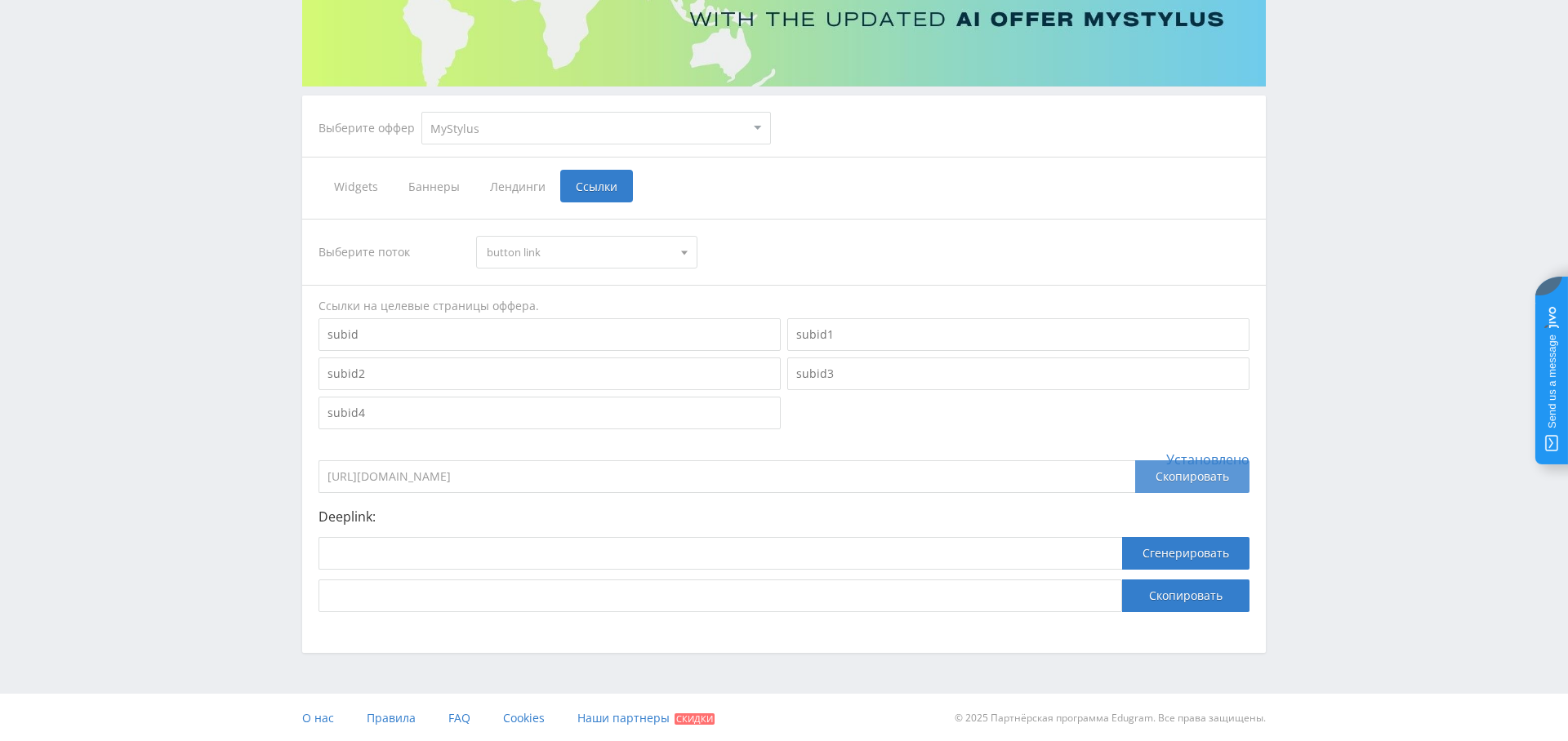
click at [1212, 473] on div "Скопировать" at bounding box center [1193, 476] width 115 height 32
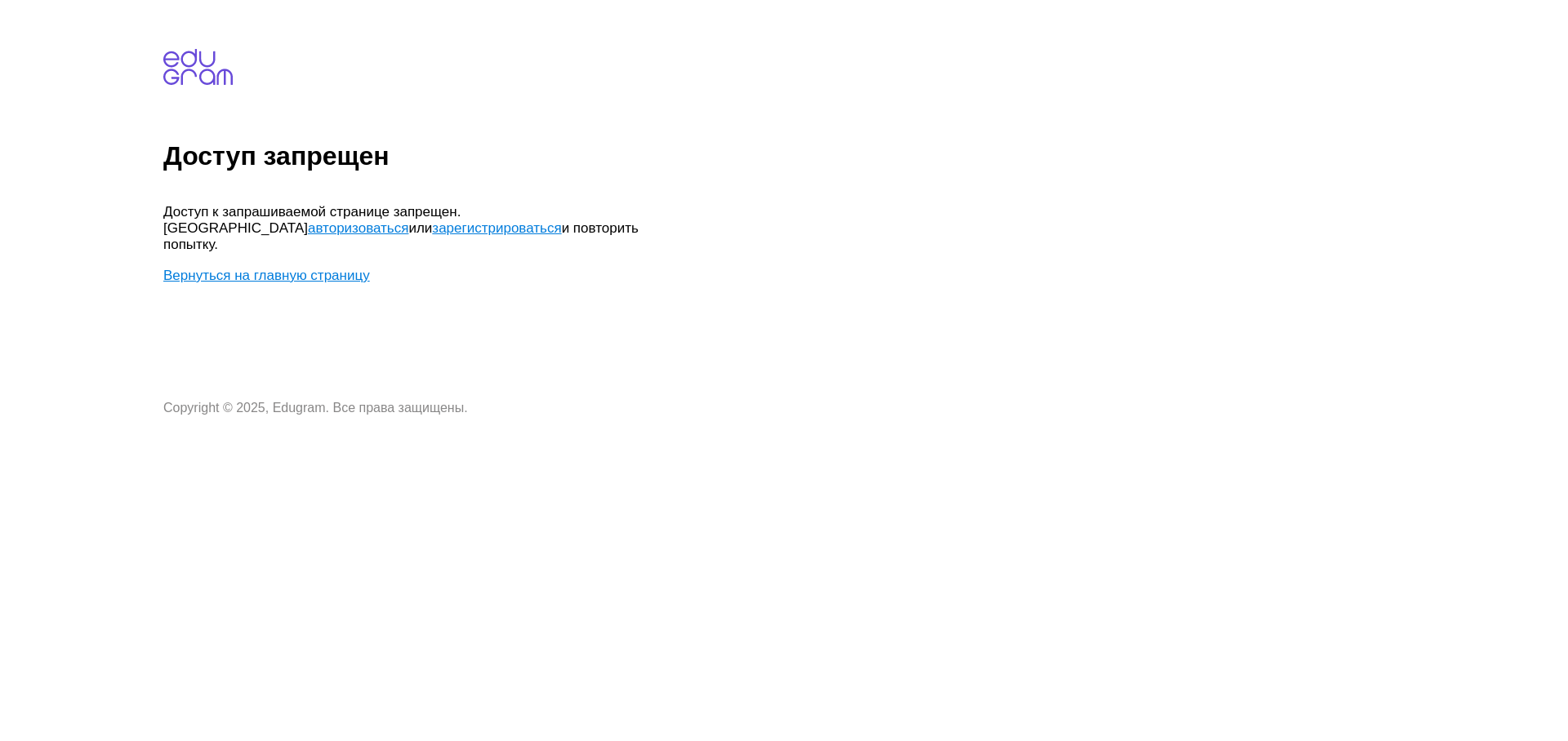
click at [299, 268] on link "Вернуться на главную страницу" at bounding box center [266, 275] width 207 height 15
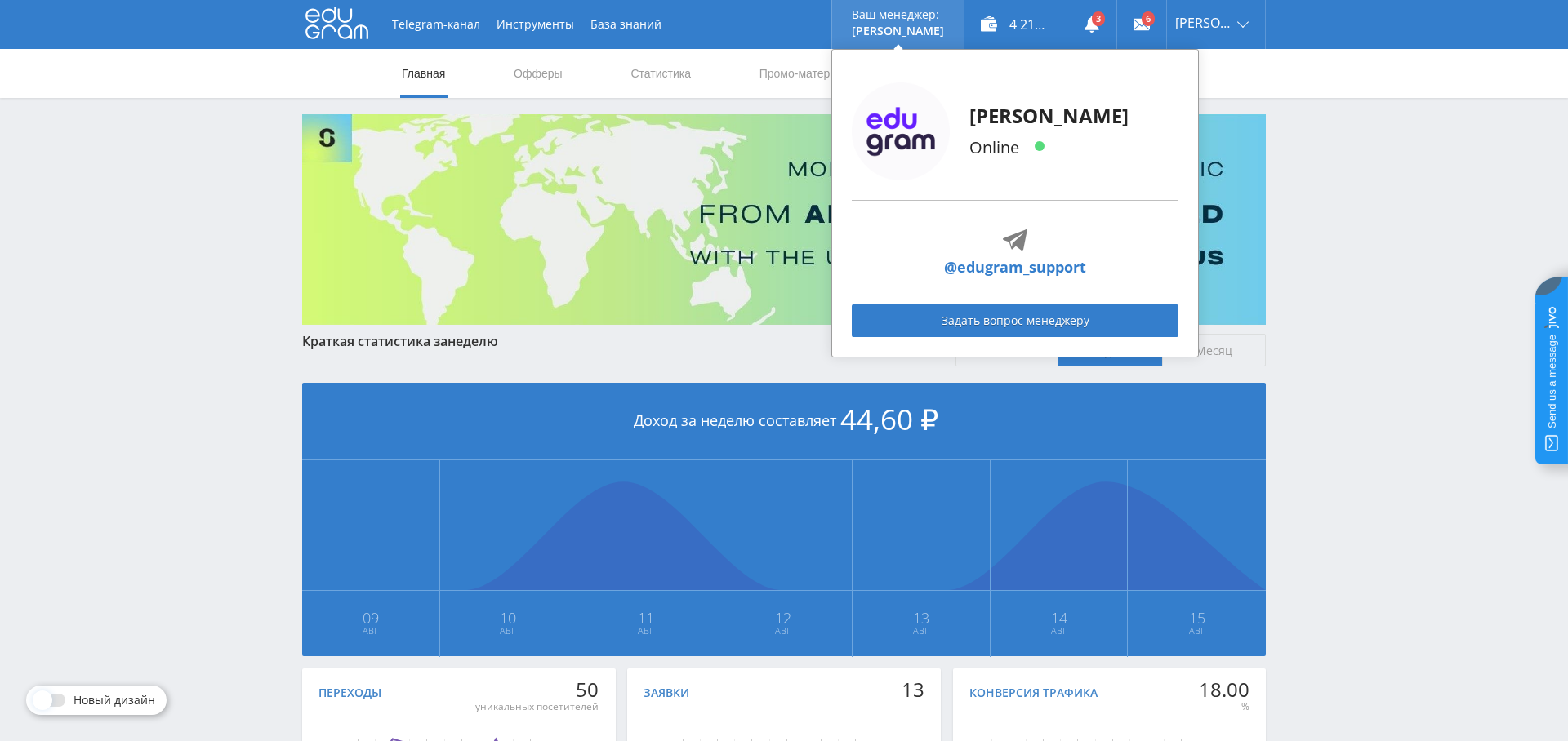
drag, startPoint x: 1209, startPoint y: 122, endPoint x: 937, endPoint y: 40, distance: 284.1
click at [1209, 122] on link "Выход" at bounding box center [1215, 124] width 98 height 30
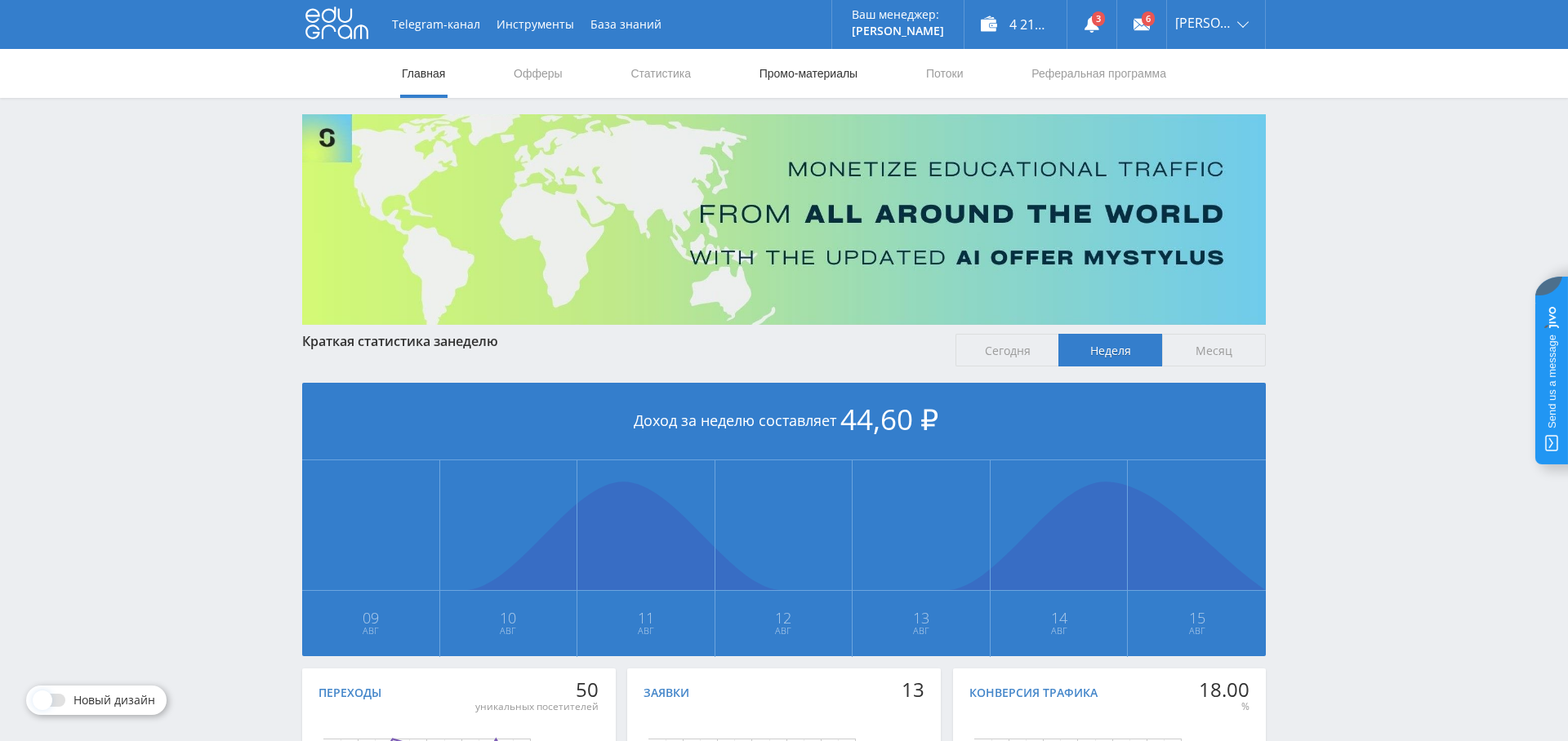
click at [826, 74] on link "Промо-материалы" at bounding box center [808, 73] width 101 height 49
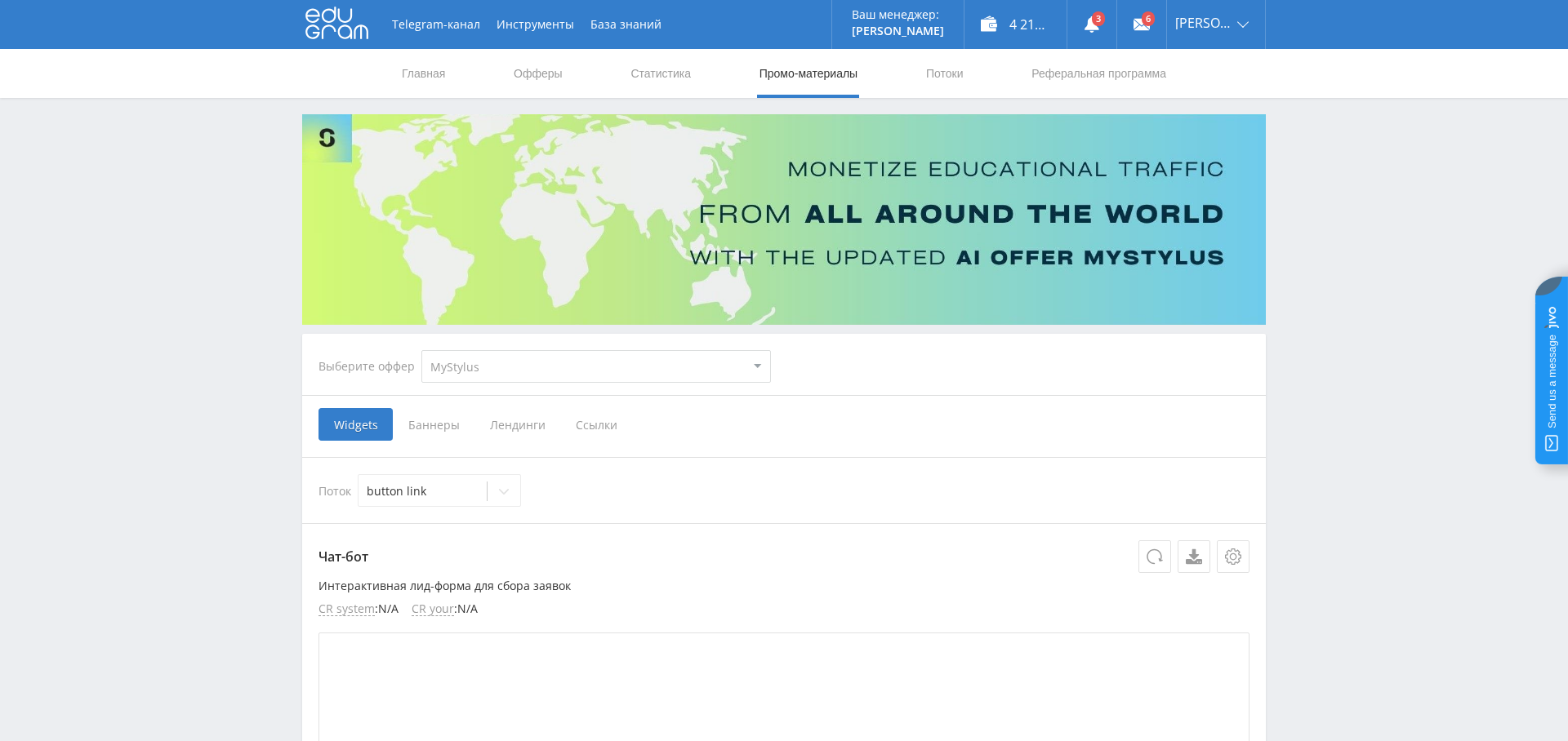
click at [561, 354] on select "MyStylus MyStylus - Revshare Кампус AI Studybay Автор24 Studybay [GEOGRAPHIC_DA…" at bounding box center [596, 366] width 349 height 32
select select "341"
click at [422, 350] on select "MyStylus MyStylus - Revshare Кампус AI Studybay Автор24 Studybay [GEOGRAPHIC_DA…" at bounding box center [596, 366] width 349 height 32
select select "341"
drag, startPoint x: 519, startPoint y: 424, endPoint x: 519, endPoint y: 433, distance: 9.0
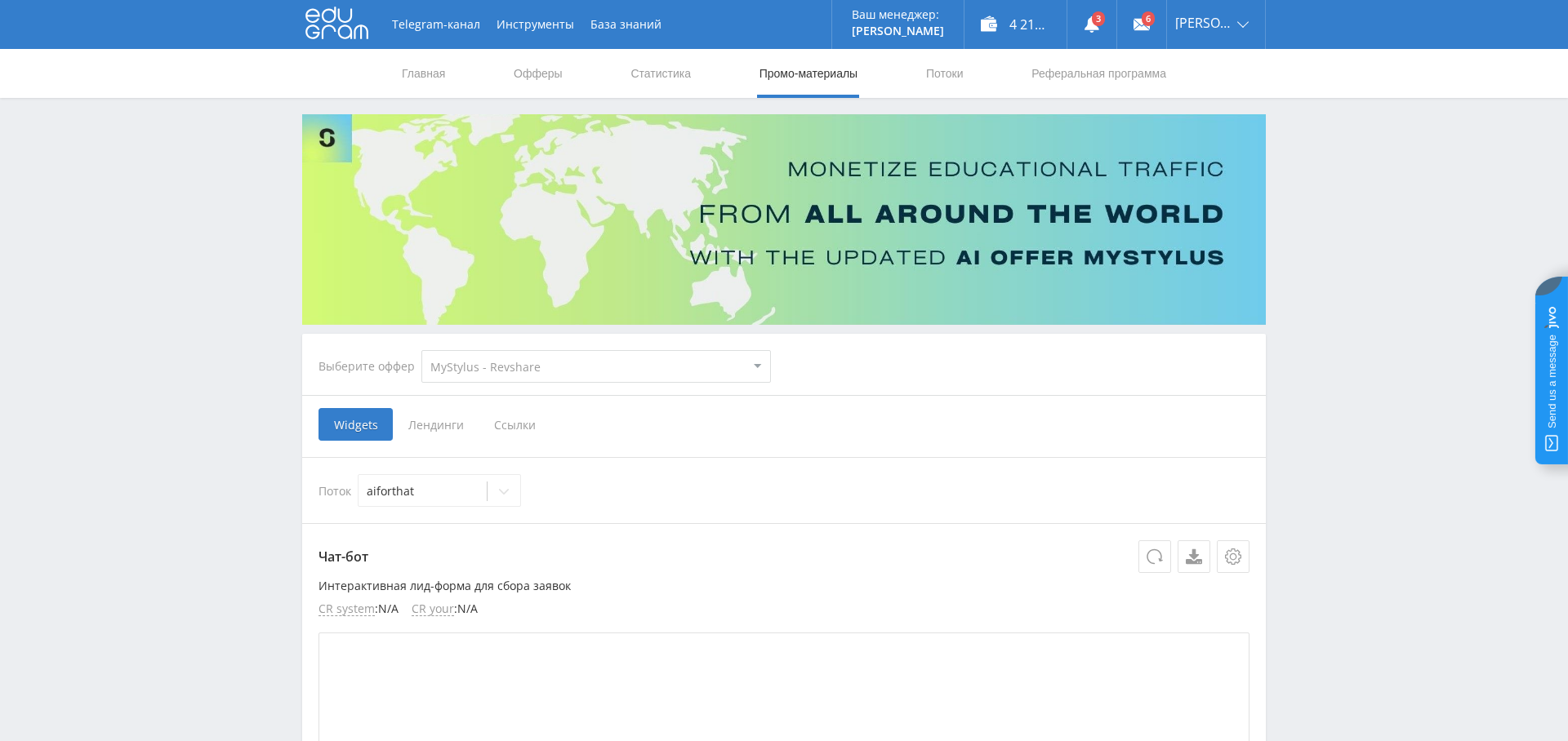
click at [519, 424] on span "Ссылки" at bounding box center [514, 424] width 73 height 32
click at [0, 0] on input "Ссылки" at bounding box center [0, 0] width 0 height 0
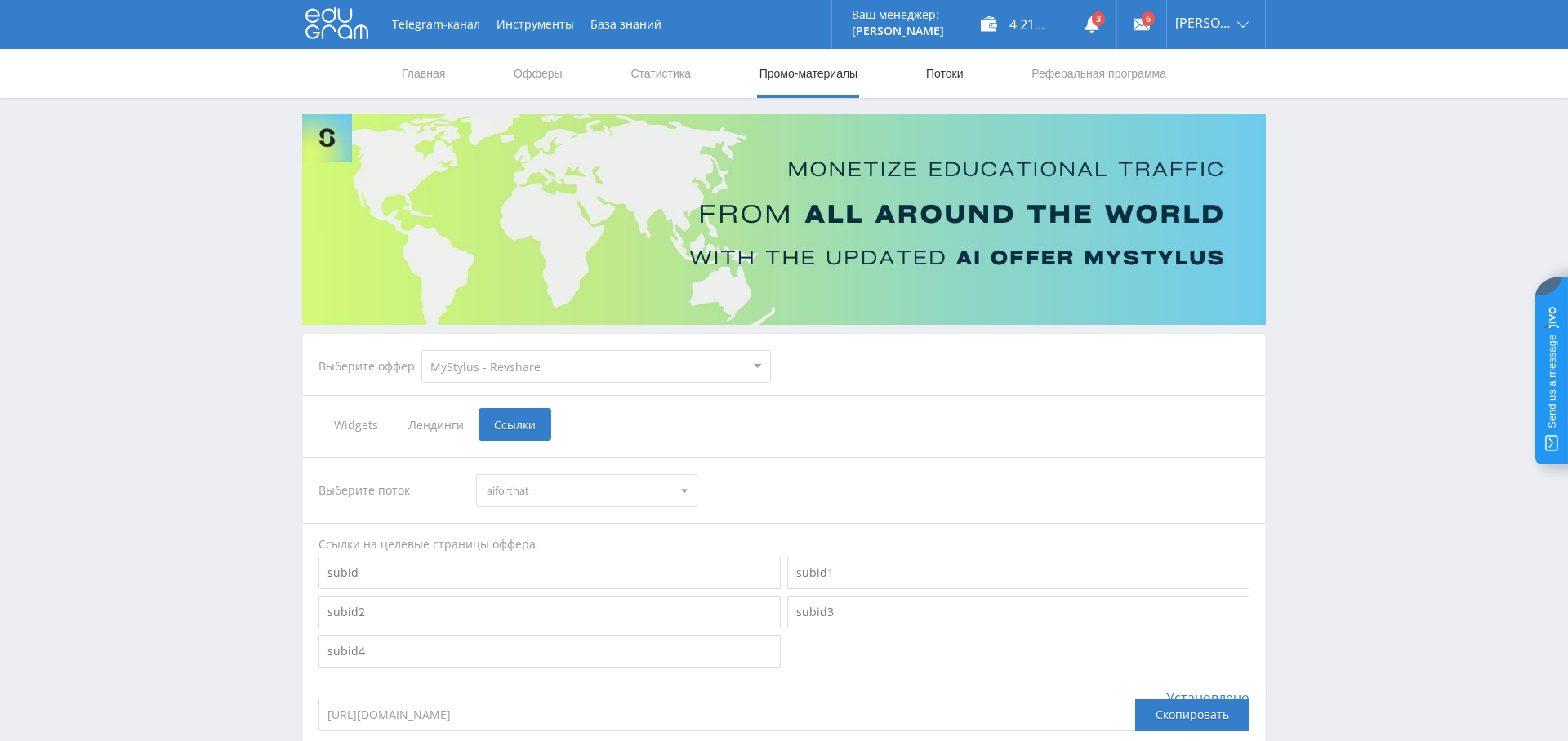
click at [952, 72] on link "Потоки" at bounding box center [945, 73] width 41 height 49
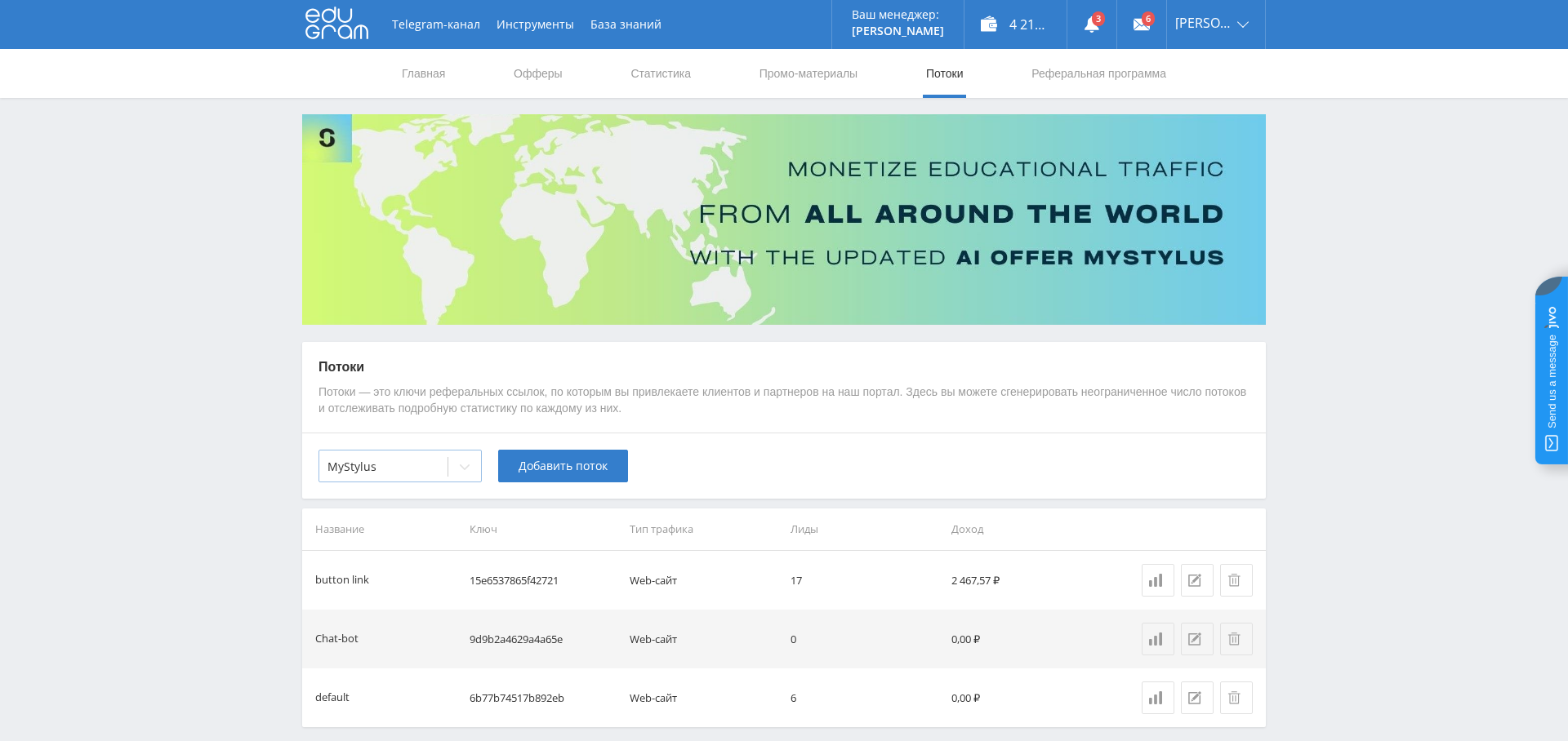
click at [423, 473] on div at bounding box center [383, 467] width 112 height 16
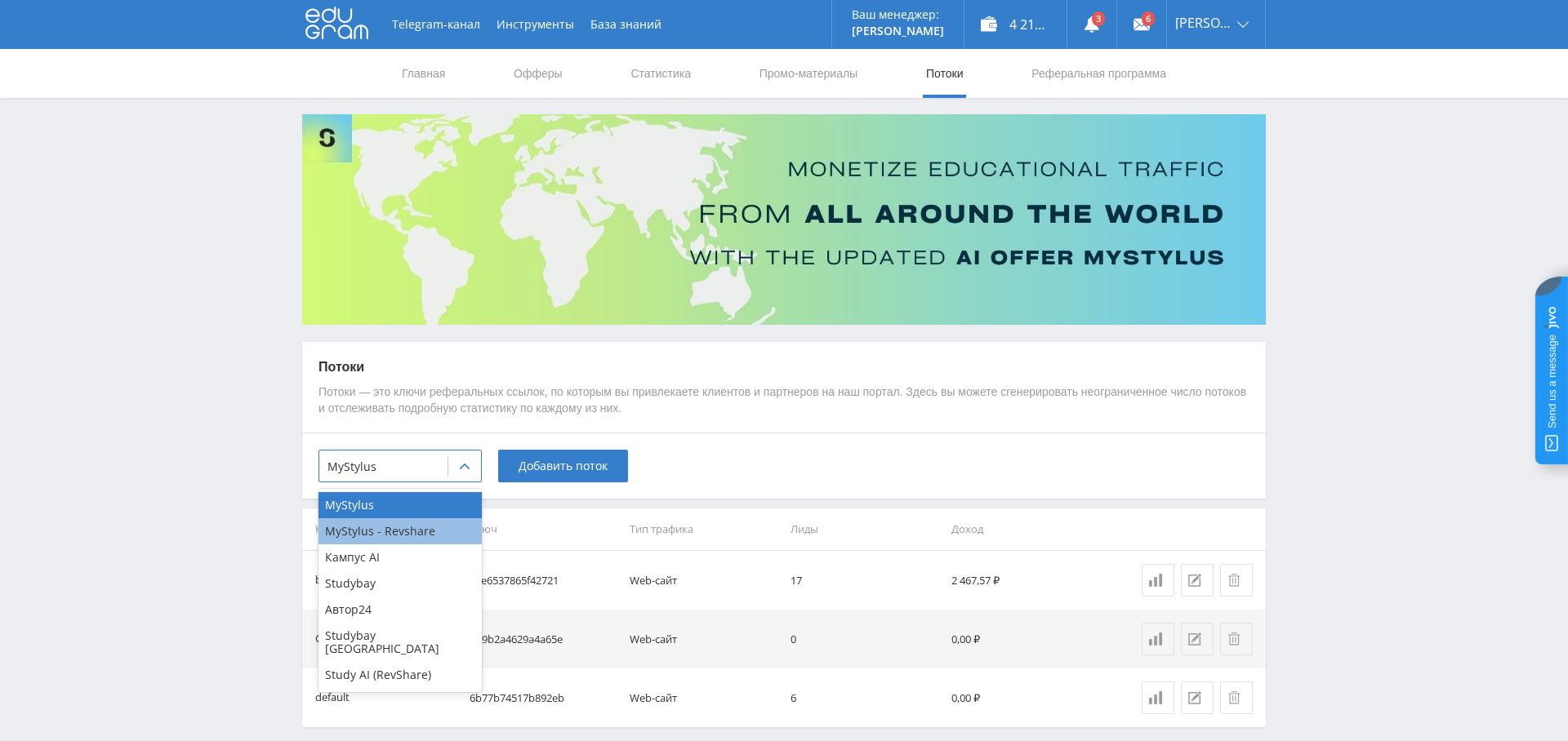
click at [424, 539] on div "MyStylus - Revshare" at bounding box center [400, 531] width 163 height 26
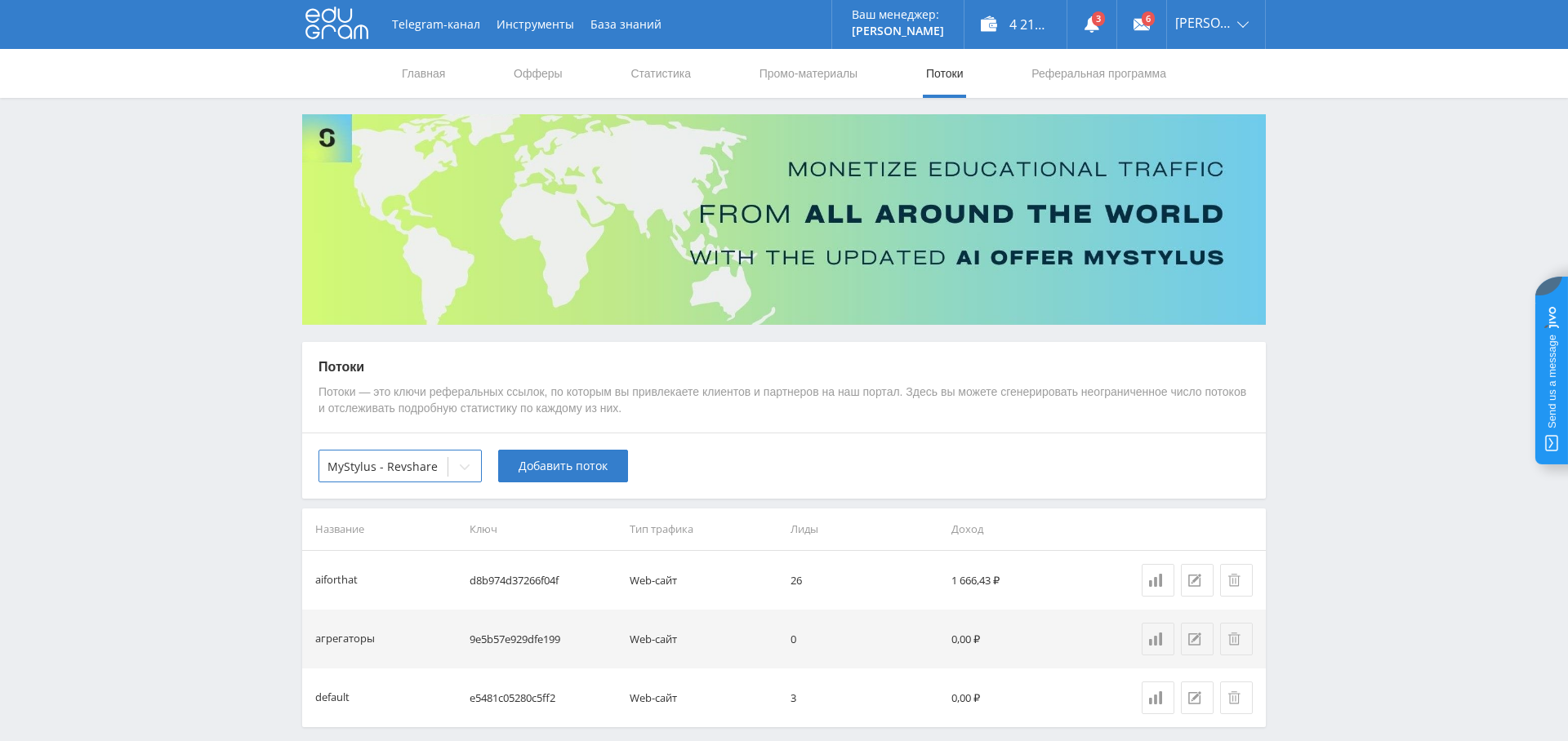
scroll to position [67, 0]
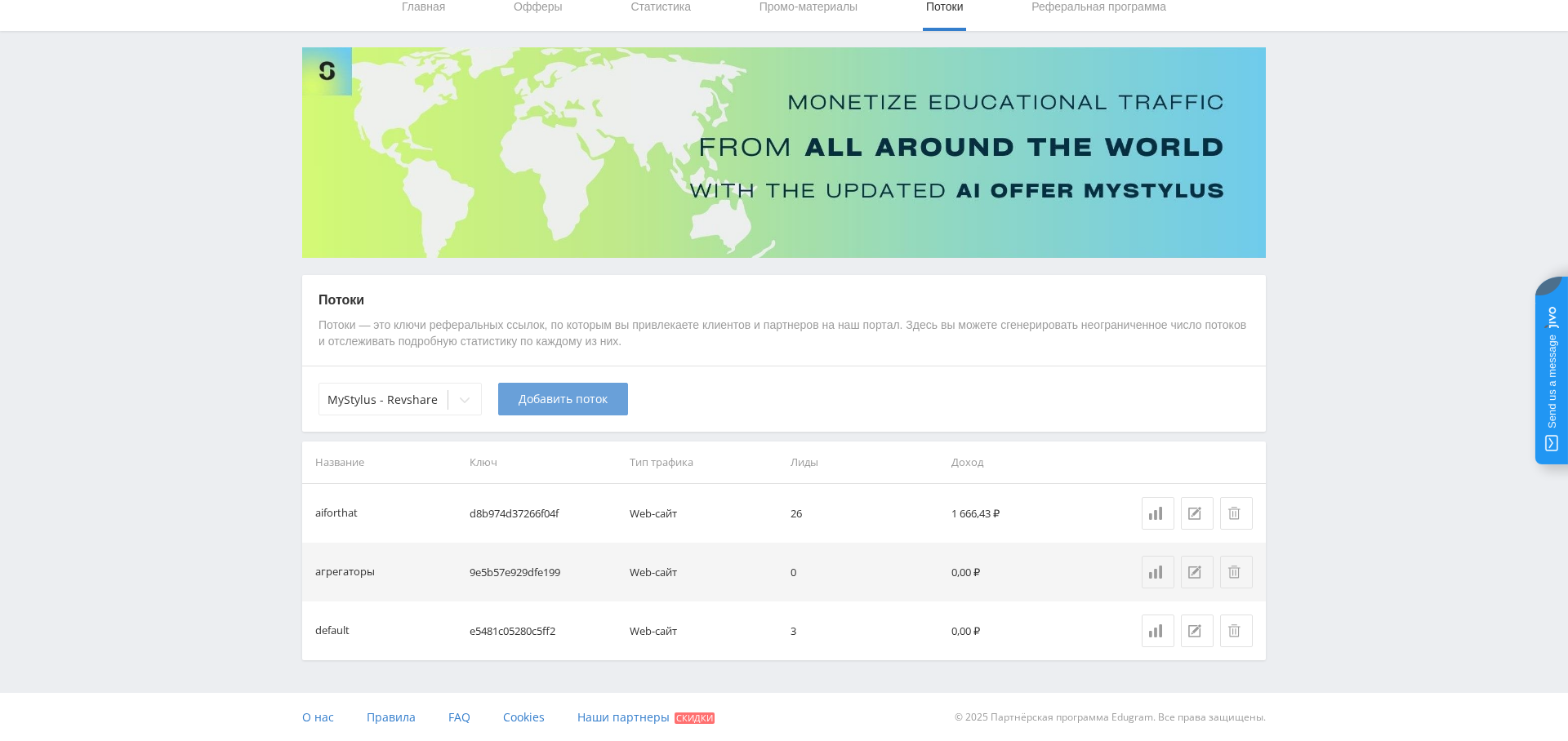
click at [575, 396] on span "Добавить поток" at bounding box center [562, 399] width 89 height 13
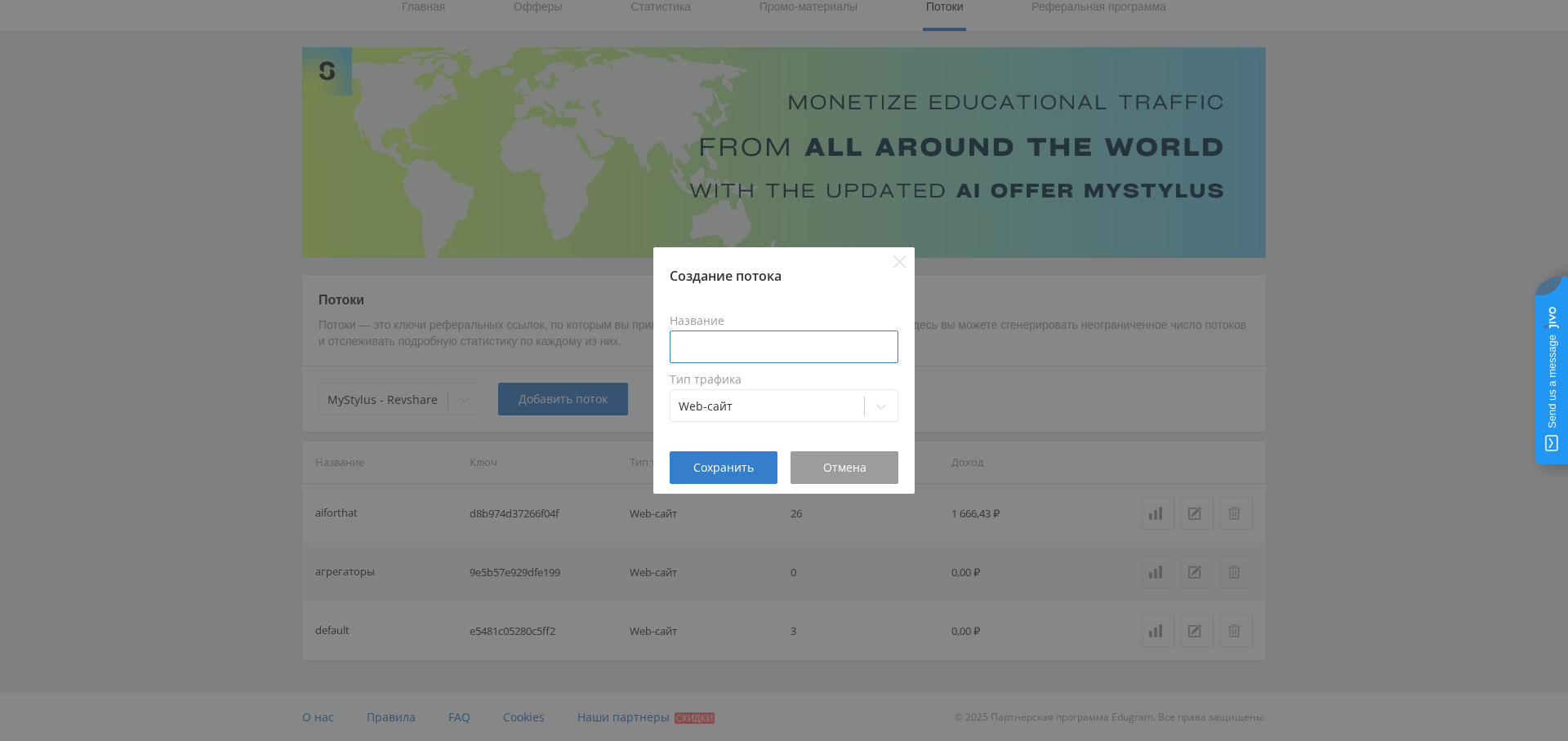
click at [710, 347] on input at bounding box center [784, 346] width 228 height 32
type input "y"
type input "наши сайты новый бот Тони"
click at [719, 462] on span "Сохранить" at bounding box center [723, 467] width 60 height 13
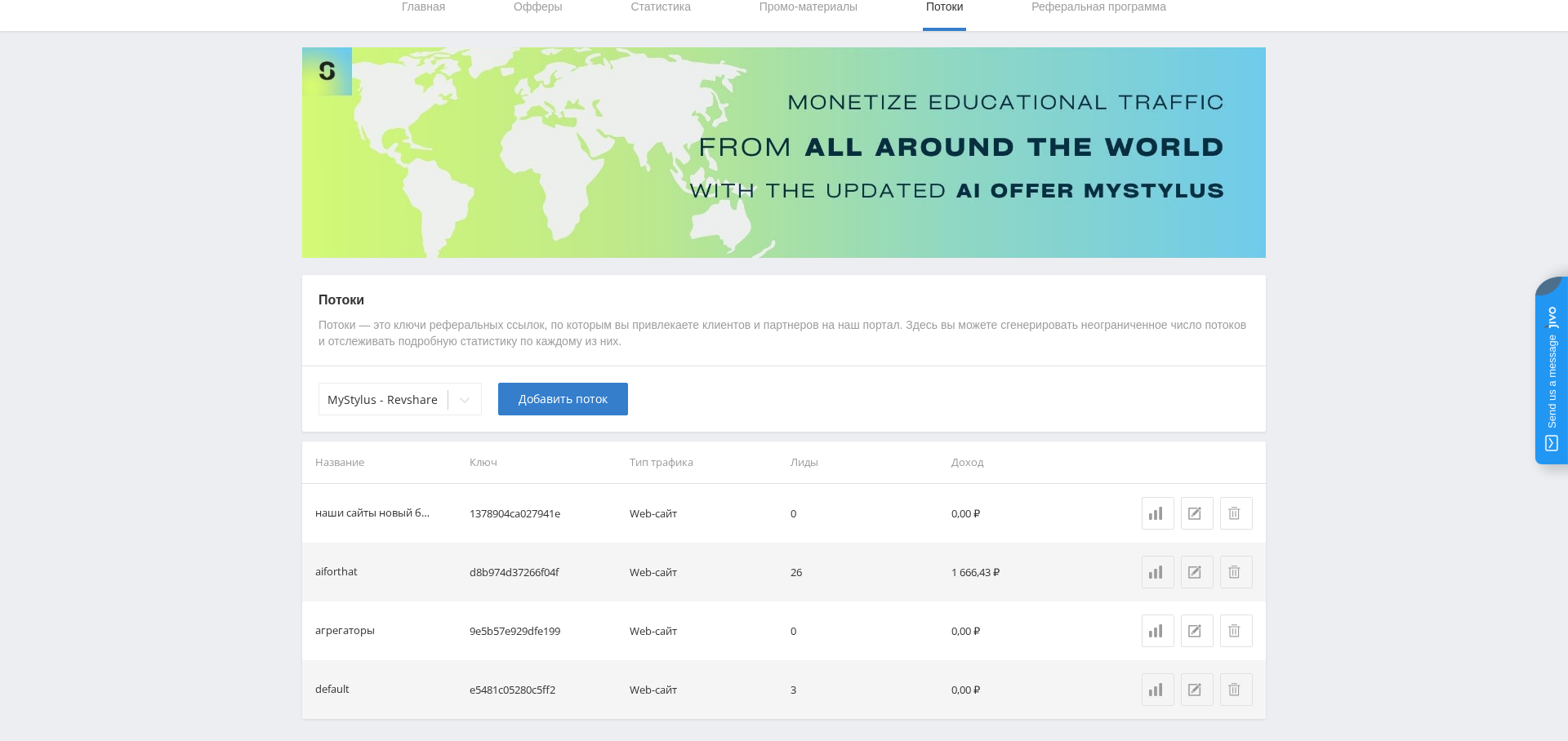
scroll to position [0, 0]
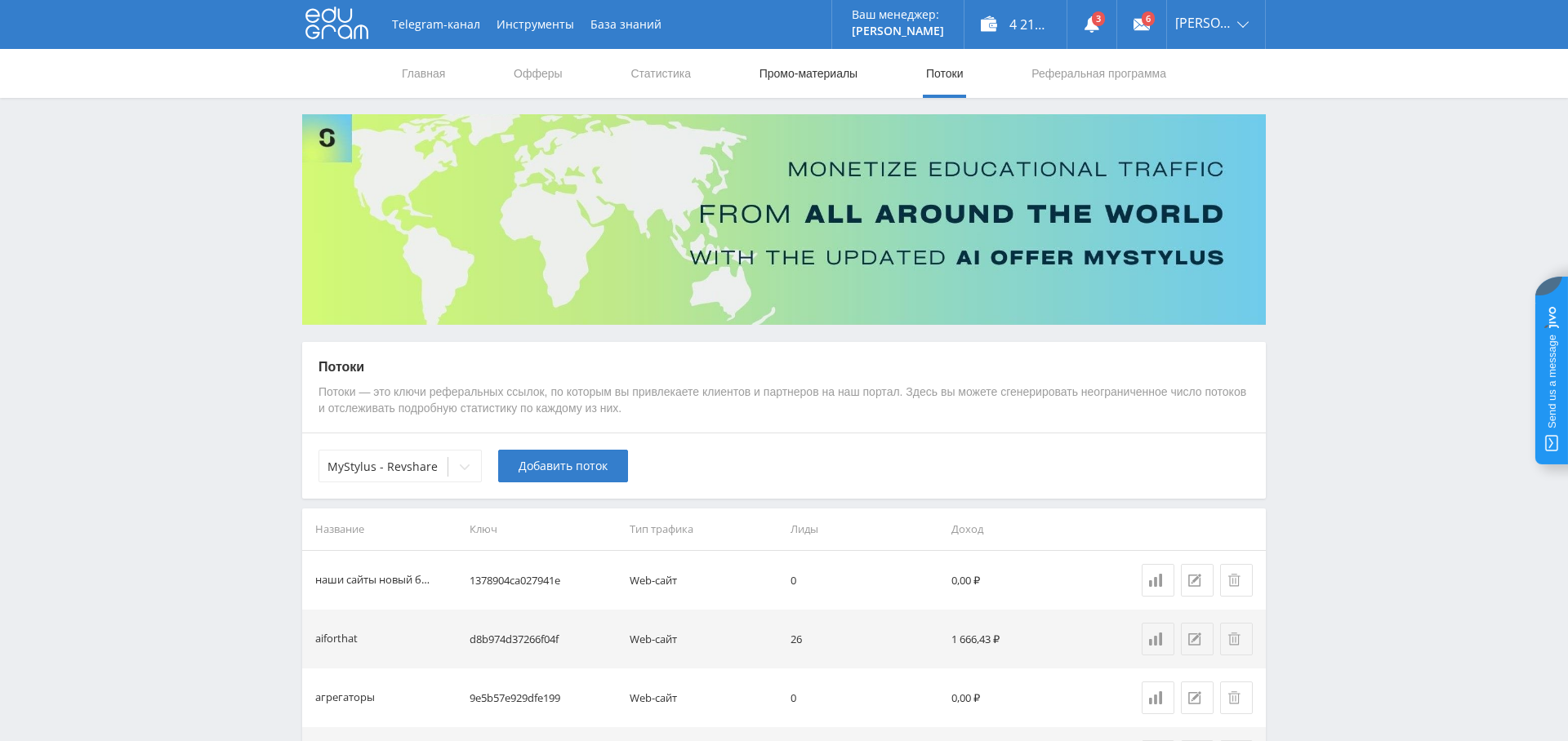
click at [827, 79] on link "Промо-материалы" at bounding box center [808, 73] width 101 height 49
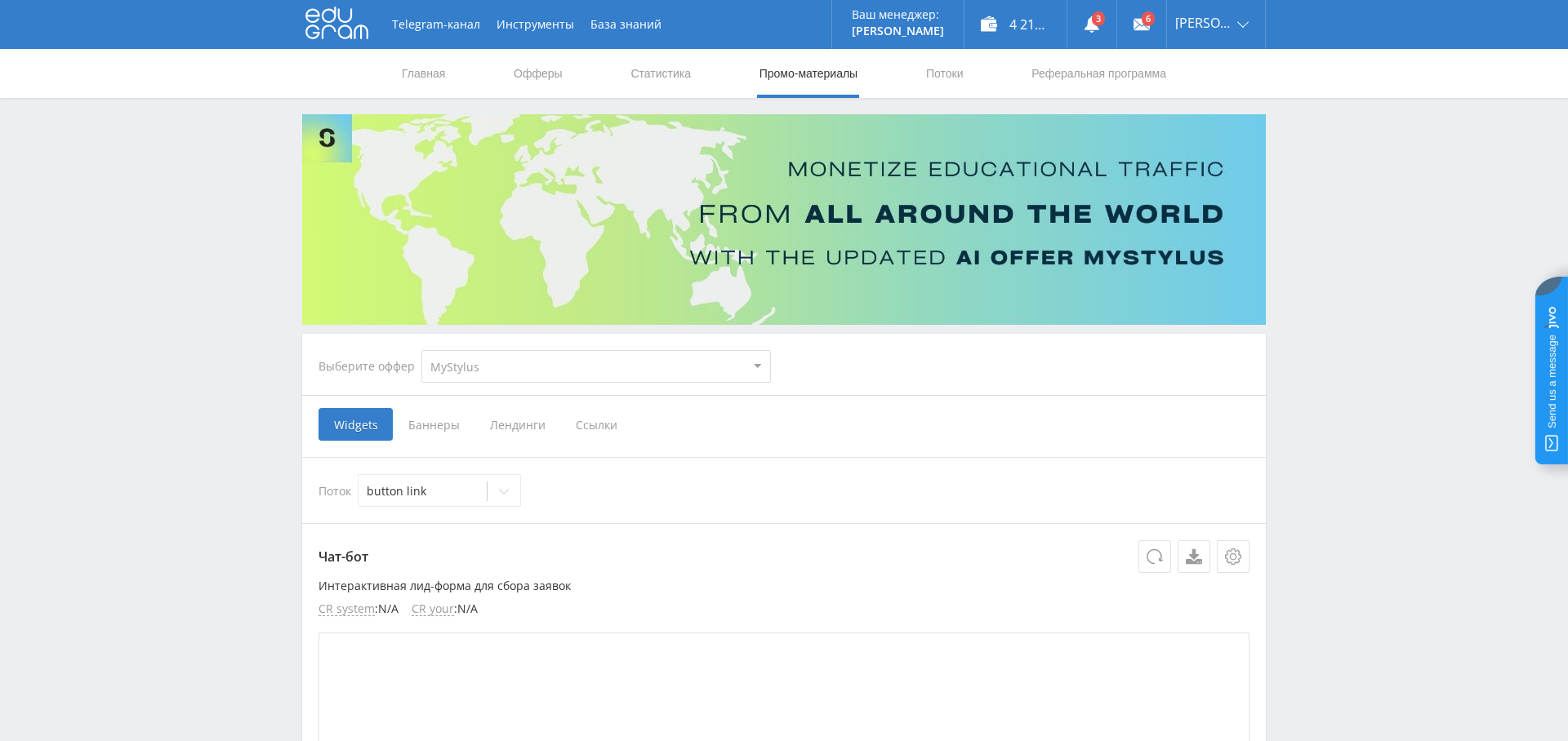
click at [528, 371] on select "MyStylus MyStylus - Revshare Кампус AI Studybay Автор24 Studybay [GEOGRAPHIC_DA…" at bounding box center [596, 366] width 349 height 32
select select "341"
click at [422, 350] on select "MyStylus MyStylus - Revshare Кампус AI Studybay Автор24 Studybay [GEOGRAPHIC_DA…" at bounding box center [596, 366] width 349 height 32
select select "341"
click at [510, 431] on span "Ссылки" at bounding box center [514, 424] width 73 height 32
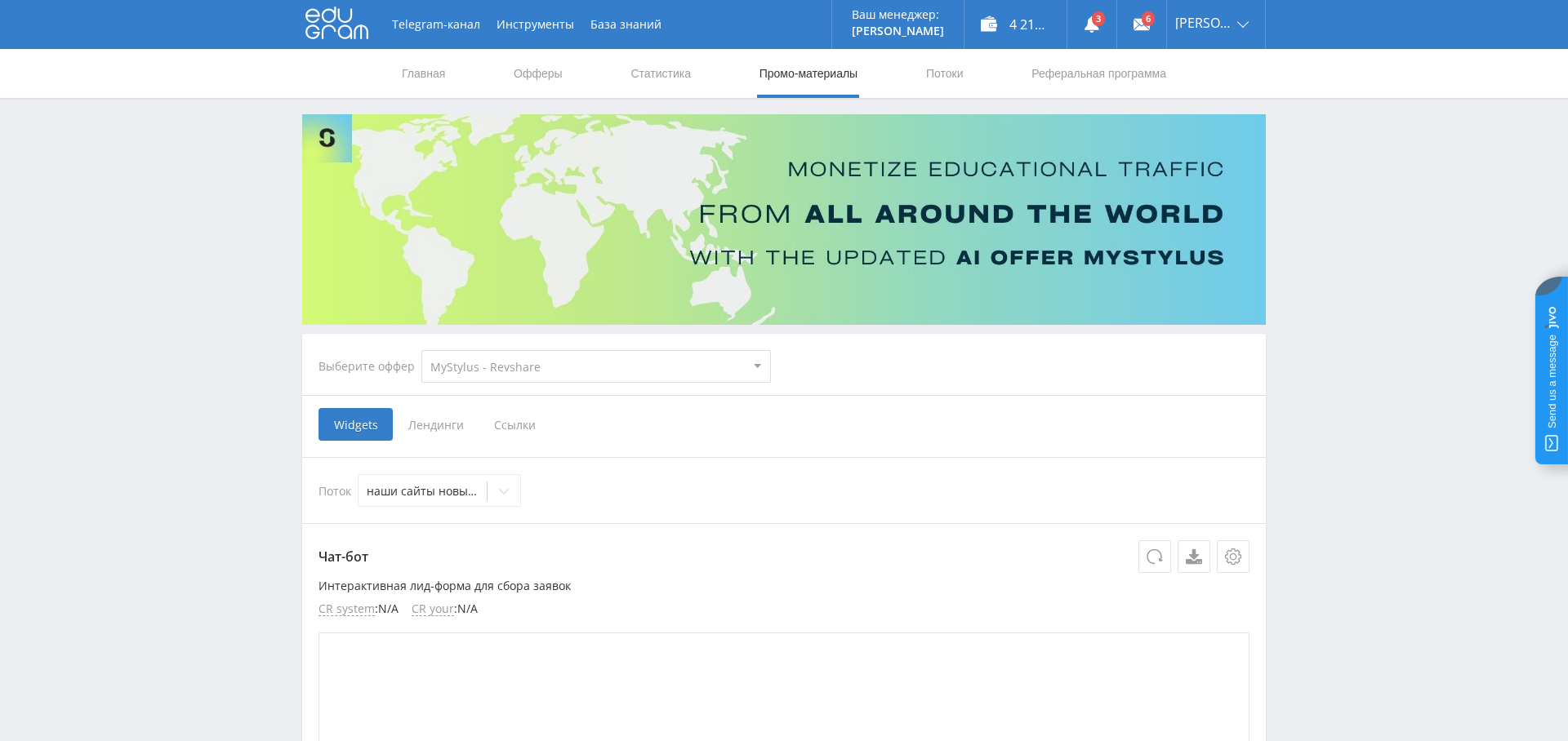
click at [0, 0] on input "Ссылки" at bounding box center [0, 0] width 0 height 0
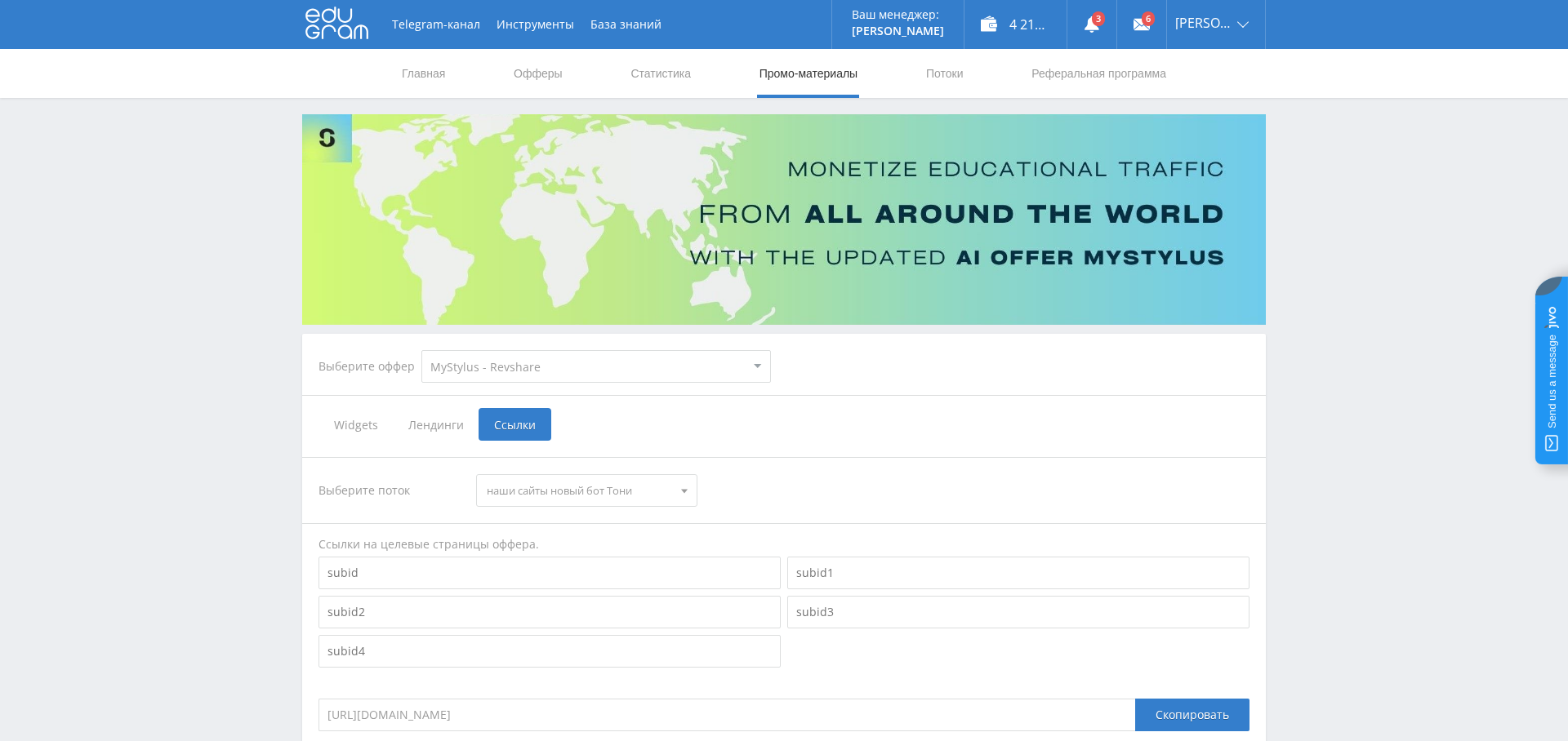
scroll to position [229, 0]
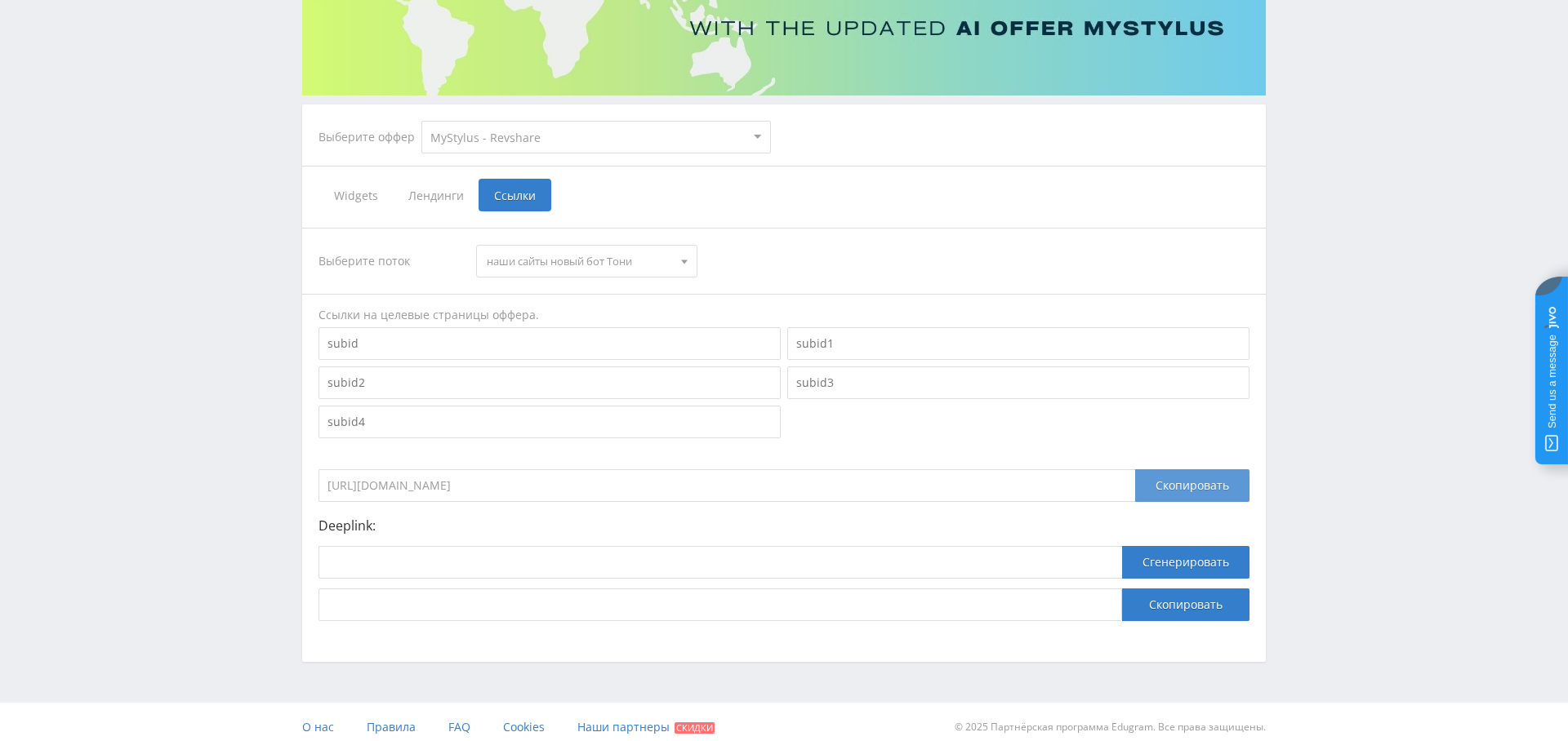
click at [1187, 488] on div "Скопировать" at bounding box center [1193, 485] width 115 height 32
click at [462, 567] on input at bounding box center [720, 562] width 803 height 32
paste input "https://mystylus.ai/fast-paper/"
type input "https://mystylus.ai/fast-paper/"
click at [1212, 565] on button "Сгенерировать" at bounding box center [1186, 562] width 127 height 32
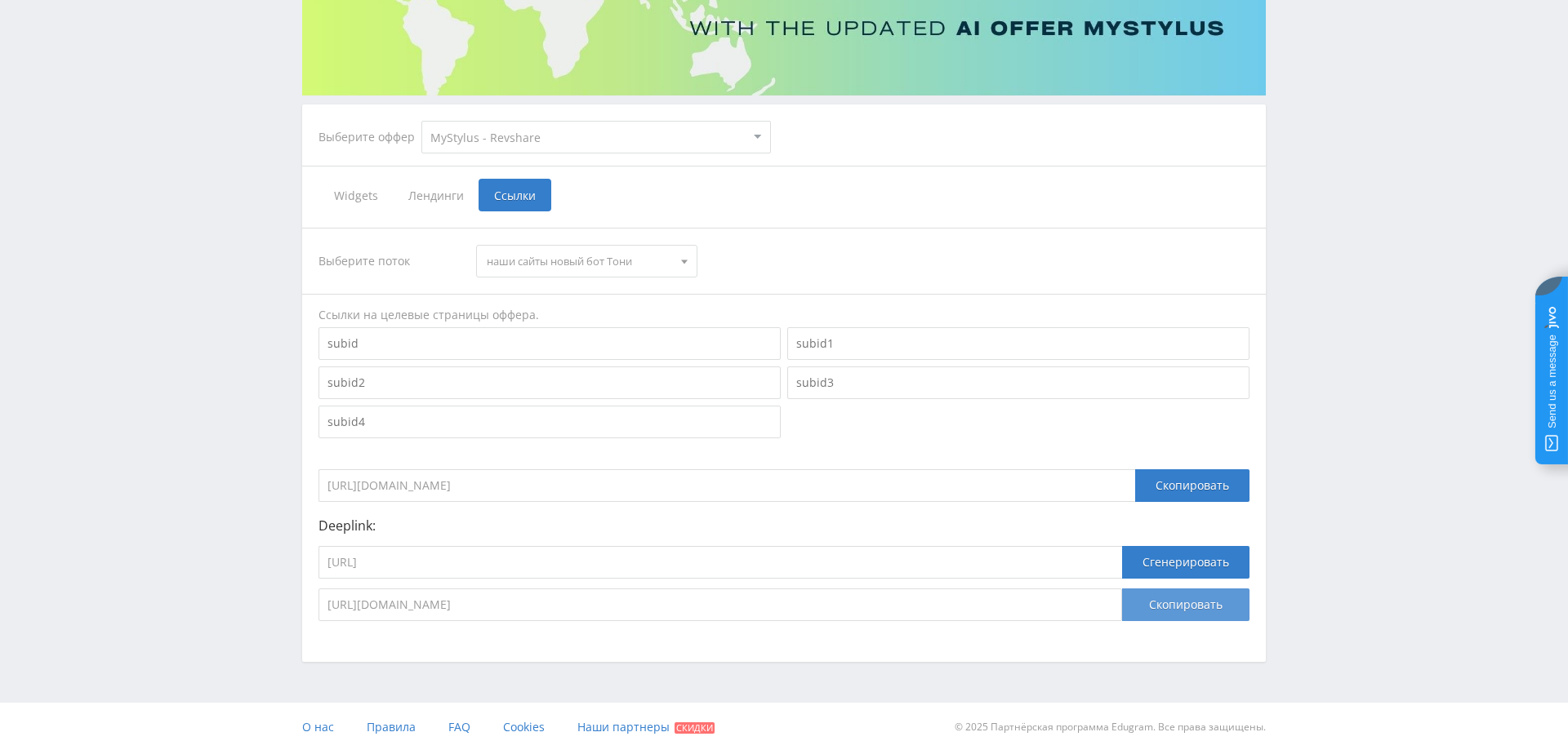
click at [1166, 600] on button "Скопировать" at bounding box center [1186, 605] width 127 height 32
click at [562, 565] on input "https://mystylus.ai/fast-paper/" at bounding box center [720, 562] width 803 height 32
click at [562, 566] on input "https://mystylus.ai/fast-paper/" at bounding box center [720, 562] width 803 height 32
paste input "paper-grad"
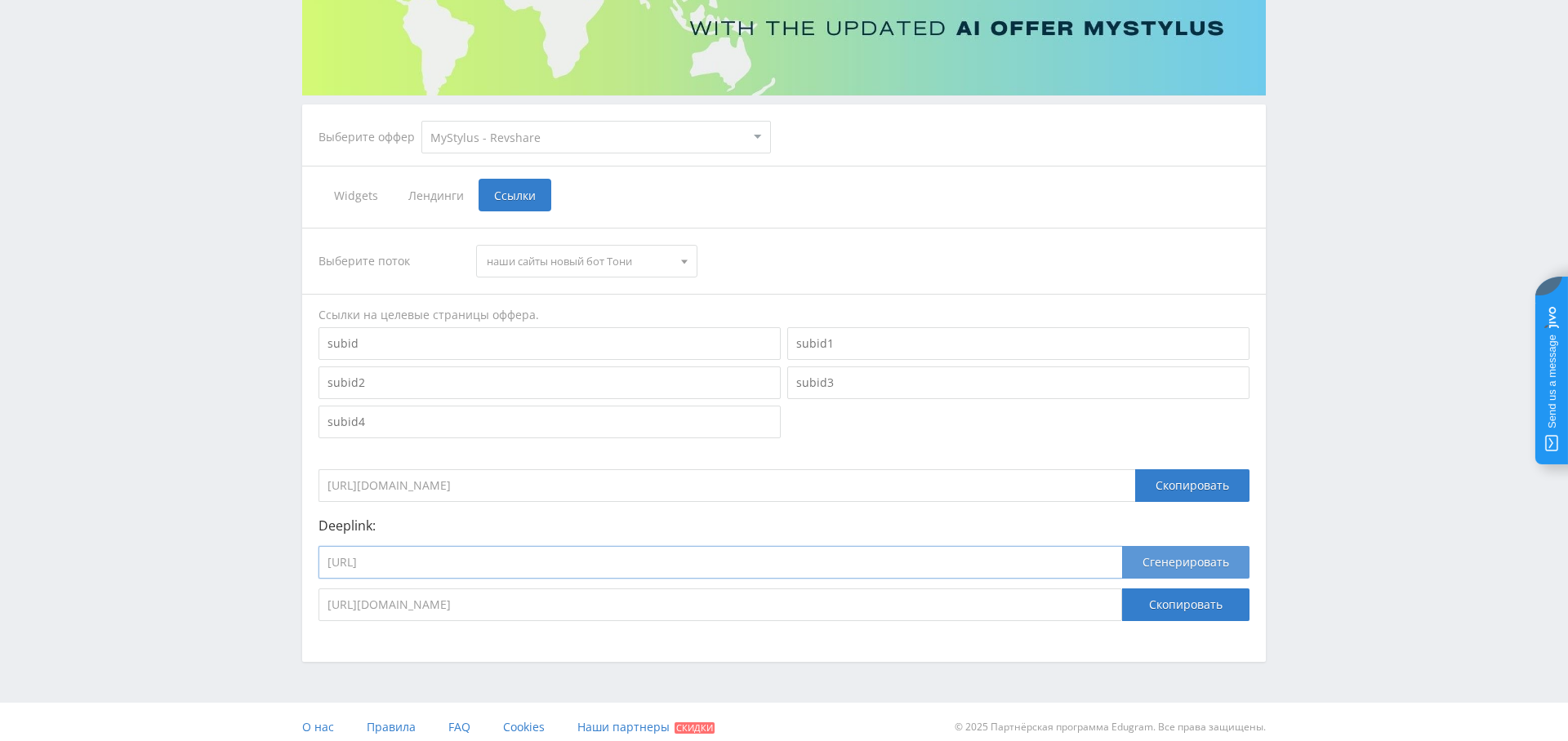
type input "https://mystylus.ai/paper-grader/"
click at [1196, 557] on button "Сгенерировать" at bounding box center [1186, 562] width 127 height 32
click at [1193, 602] on button "Скопировать" at bounding box center [1186, 605] width 127 height 32
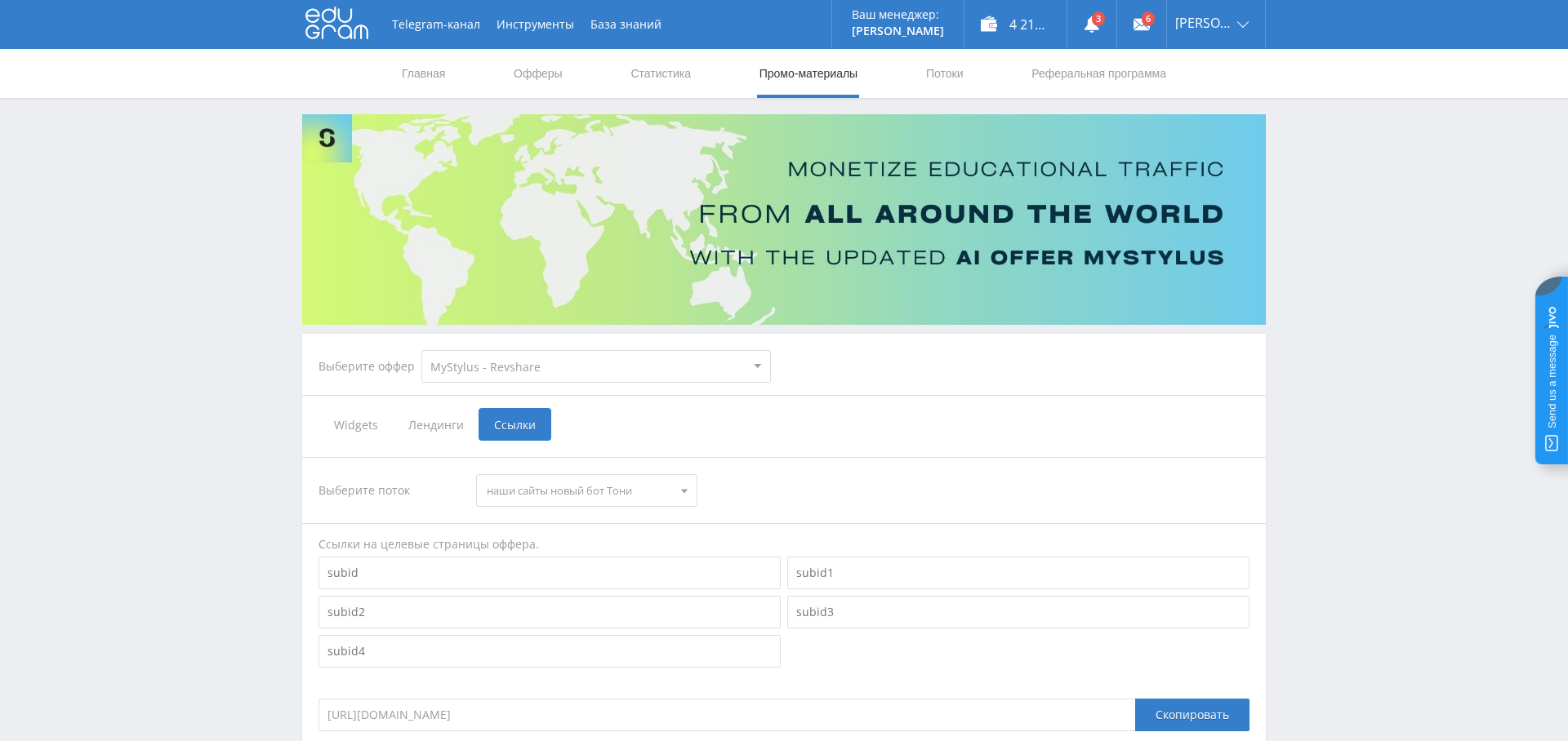
drag, startPoint x: 1233, startPoint y: 124, endPoint x: 1161, endPoint y: 128, distance: 72.1
click at [1233, 124] on link "Выход" at bounding box center [1215, 124] width 98 height 30
